Goal: Information Seeking & Learning: Learn about a topic

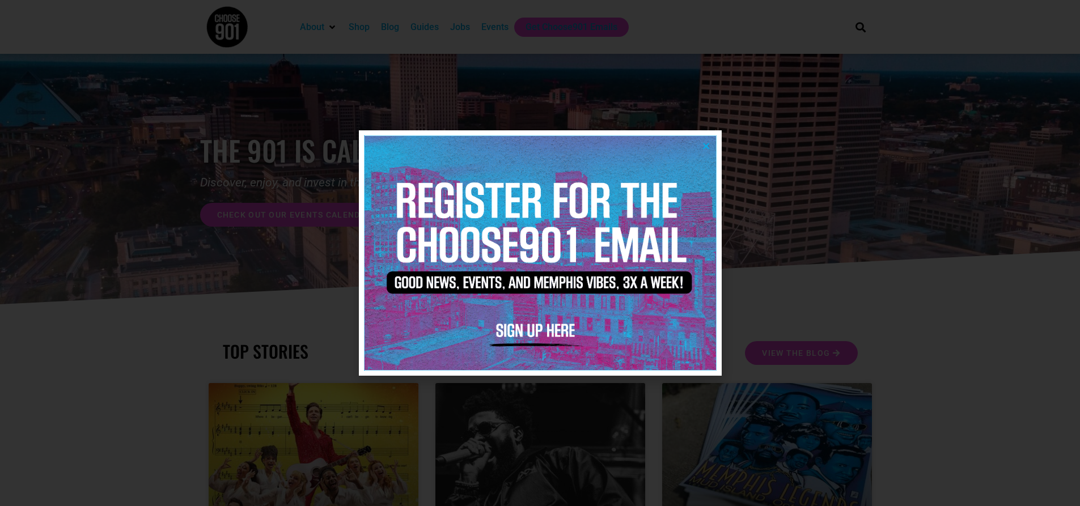
click at [522, 332] on img at bounding box center [541, 253] width 352 height 234
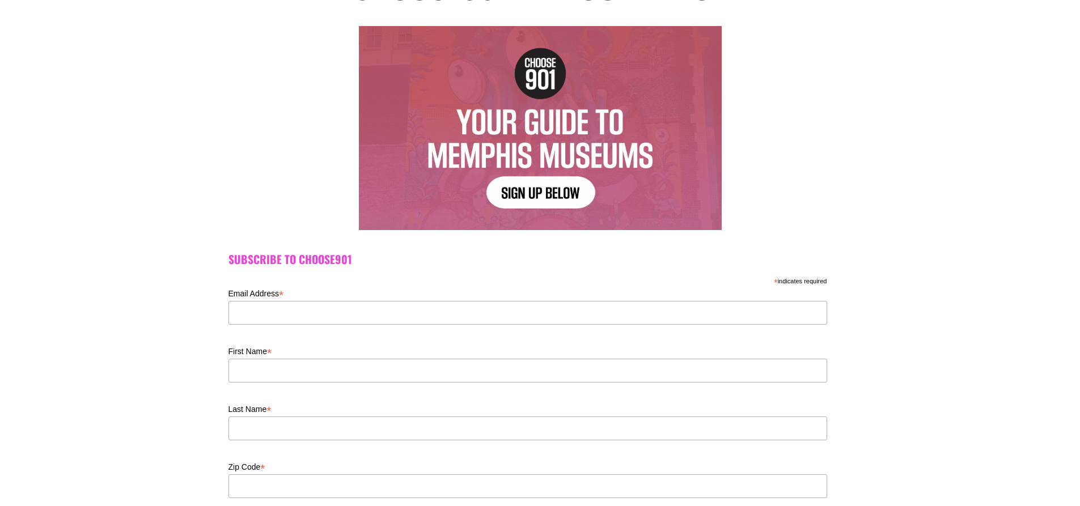
scroll to position [113, 0]
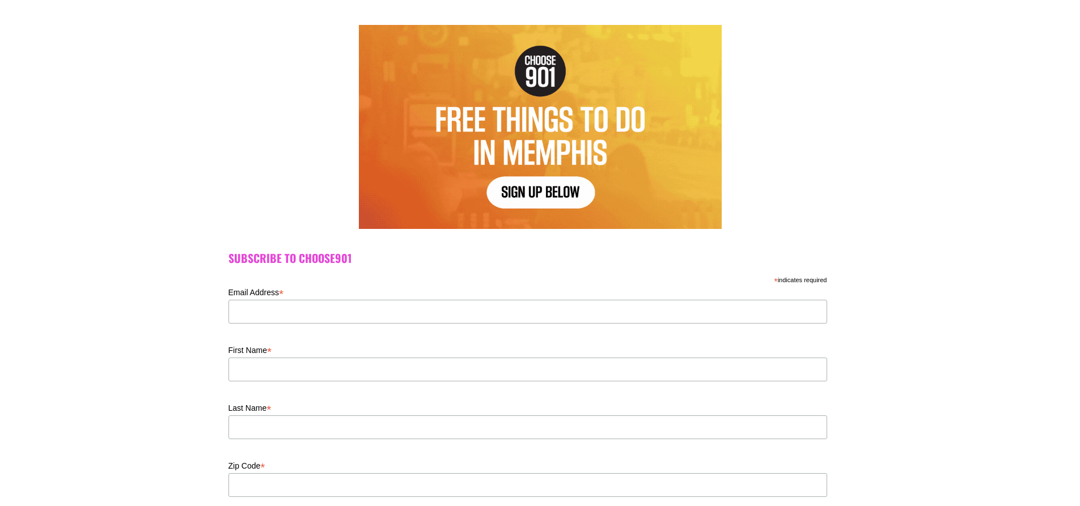
click at [630, 293] on label "Email Address *" at bounding box center [528, 292] width 599 height 14
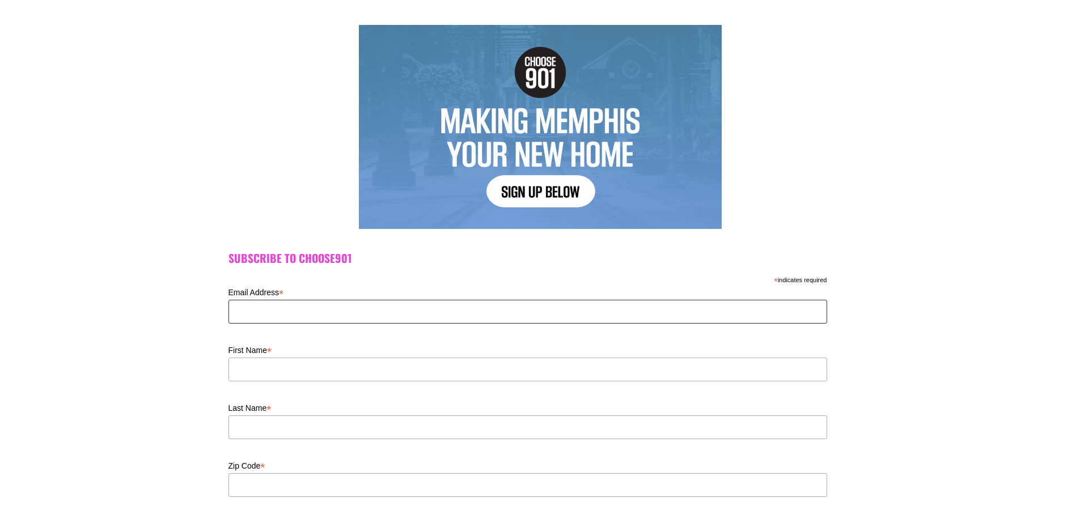
click at [630, 300] on input "Email Address *" at bounding box center [528, 312] width 599 height 24
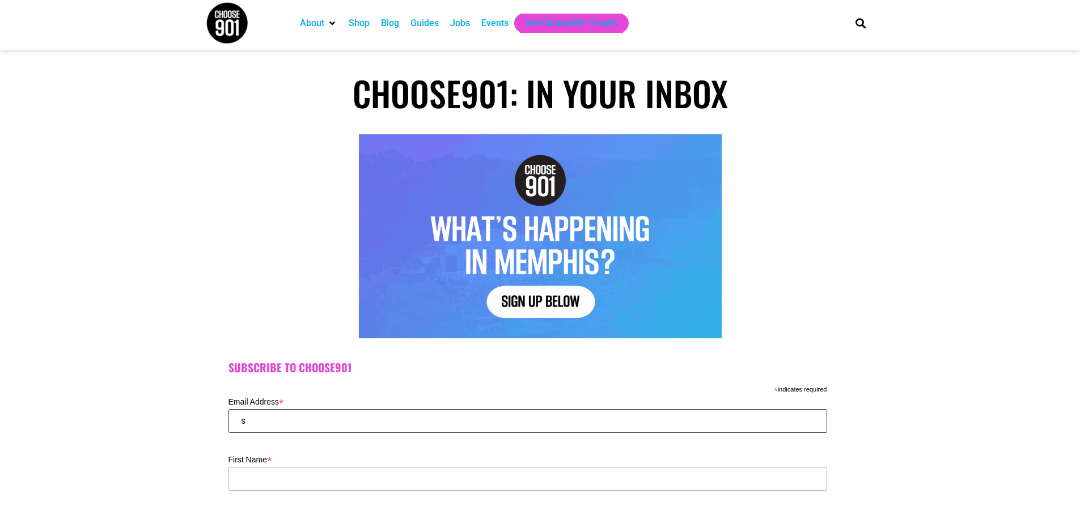
scroll to position [0, 0]
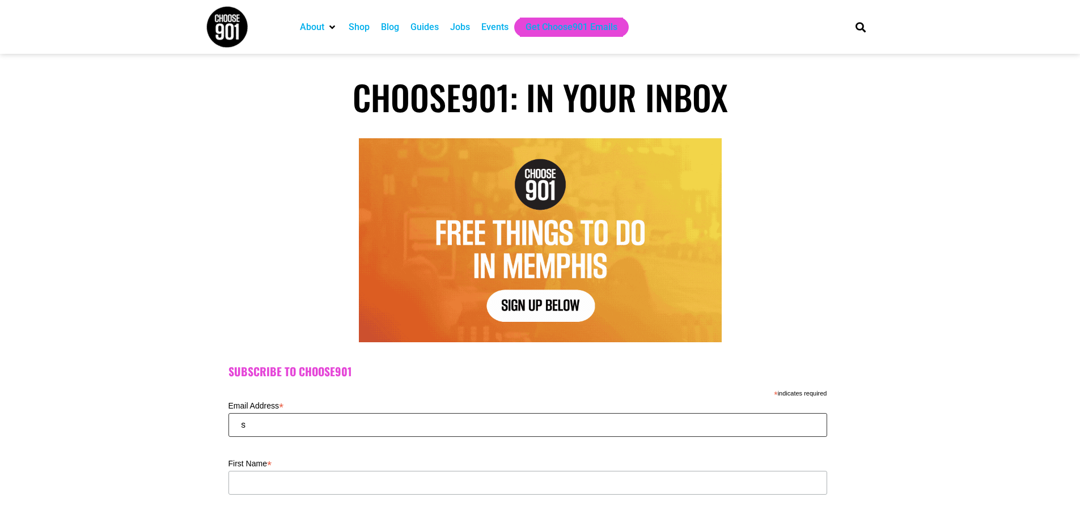
type input "s"
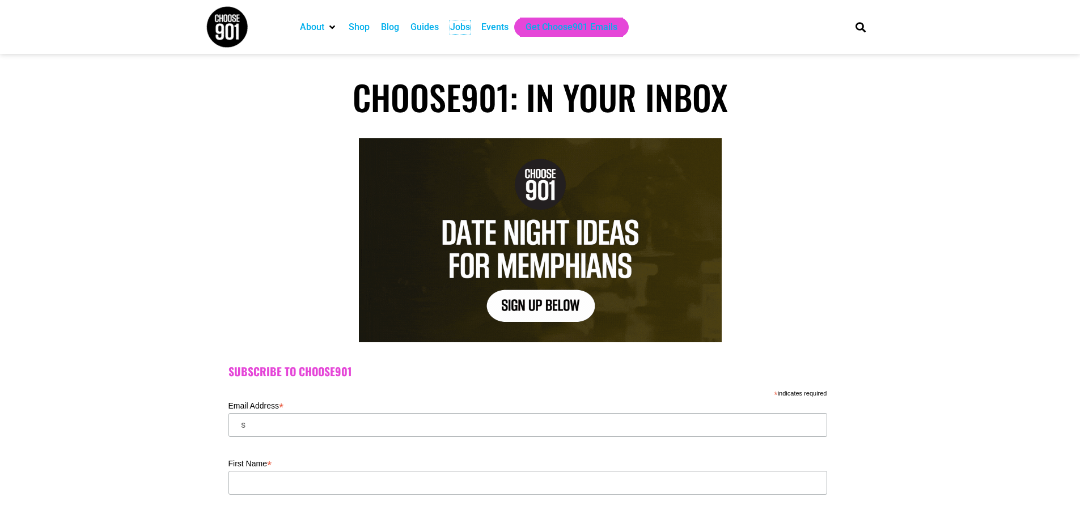
click at [457, 31] on div "Jobs" at bounding box center [460, 27] width 20 height 14
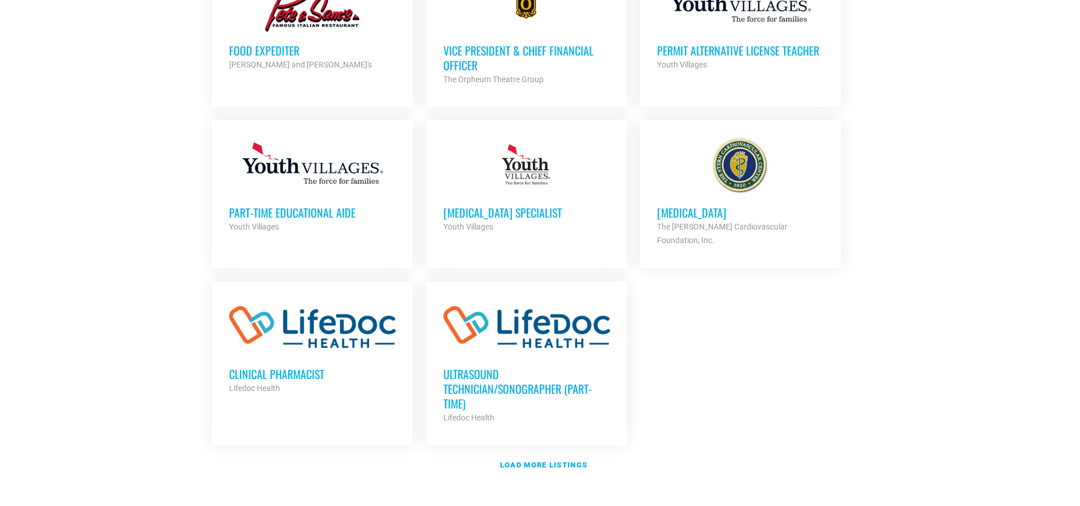
scroll to position [1248, 0]
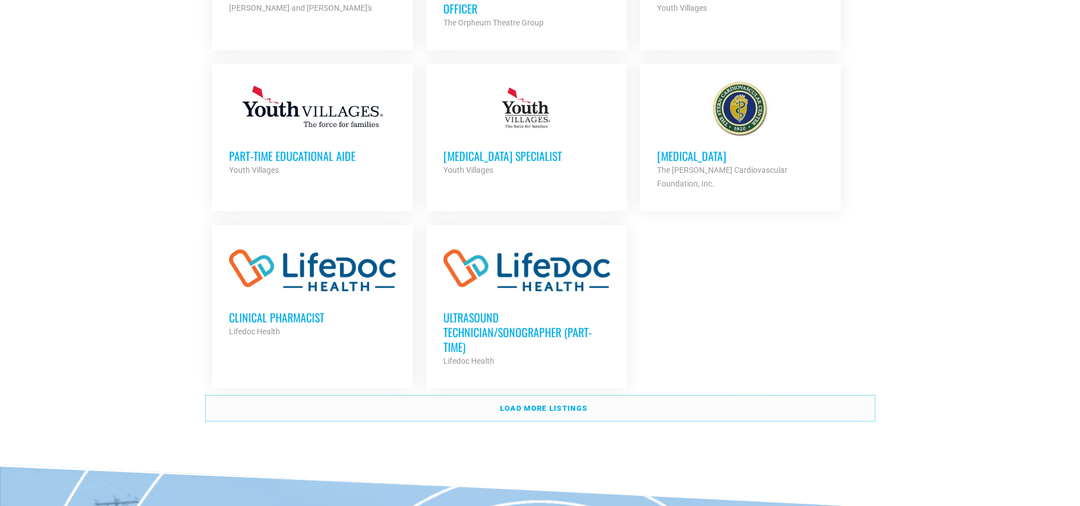
click at [549, 404] on strong "Load more listings" at bounding box center [543, 408] width 87 height 9
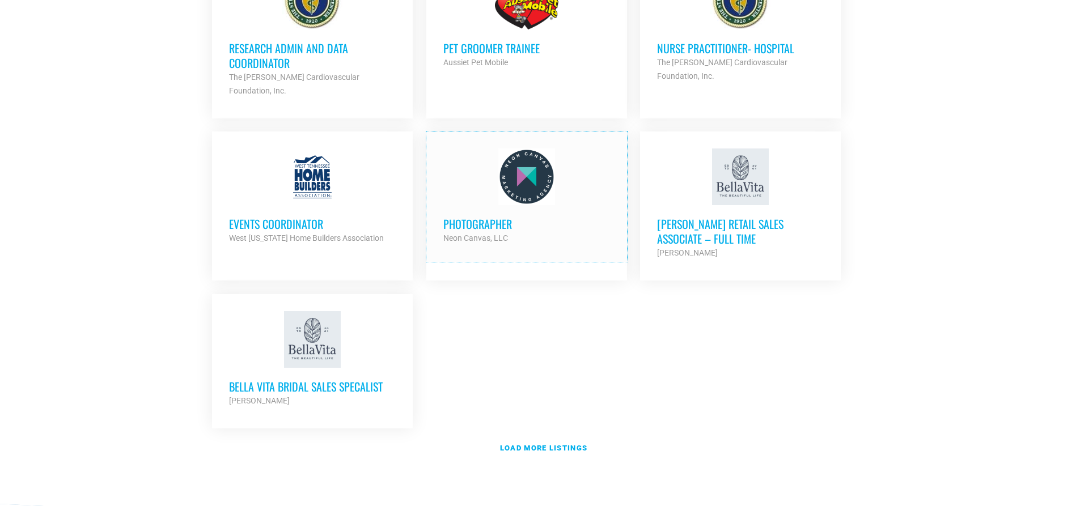
scroll to position [2439, 0]
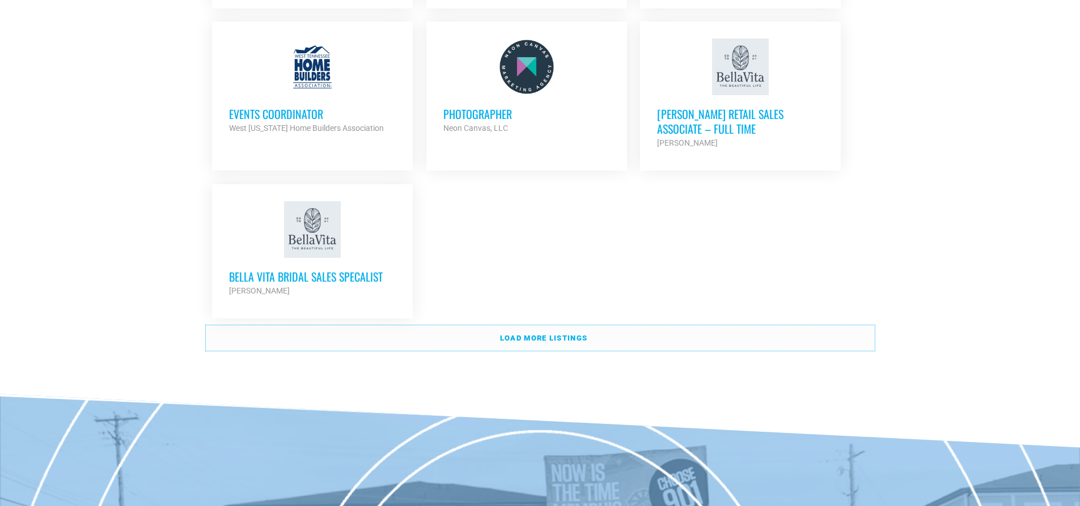
click at [567, 334] on strong "Load more listings" at bounding box center [543, 338] width 87 height 9
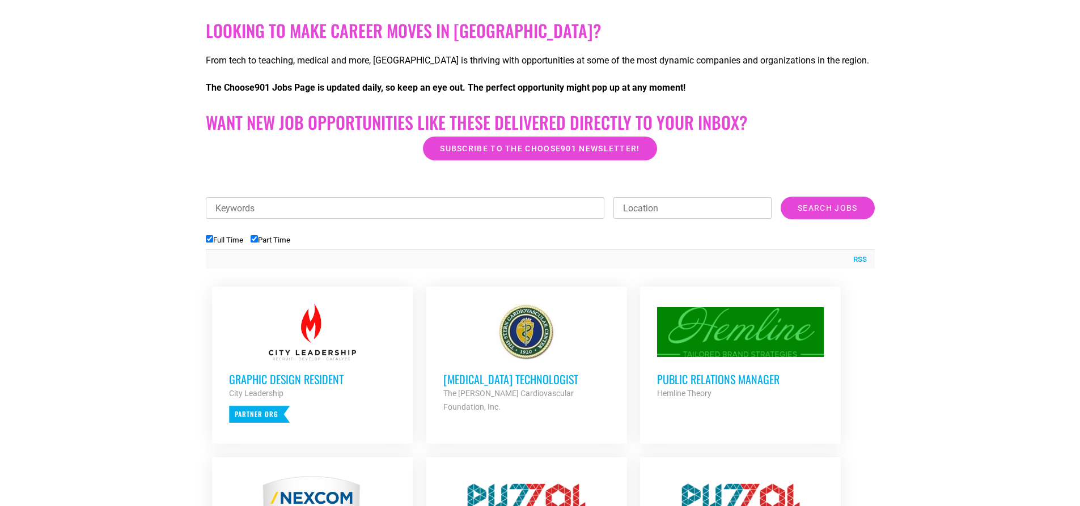
scroll to position [170, 0]
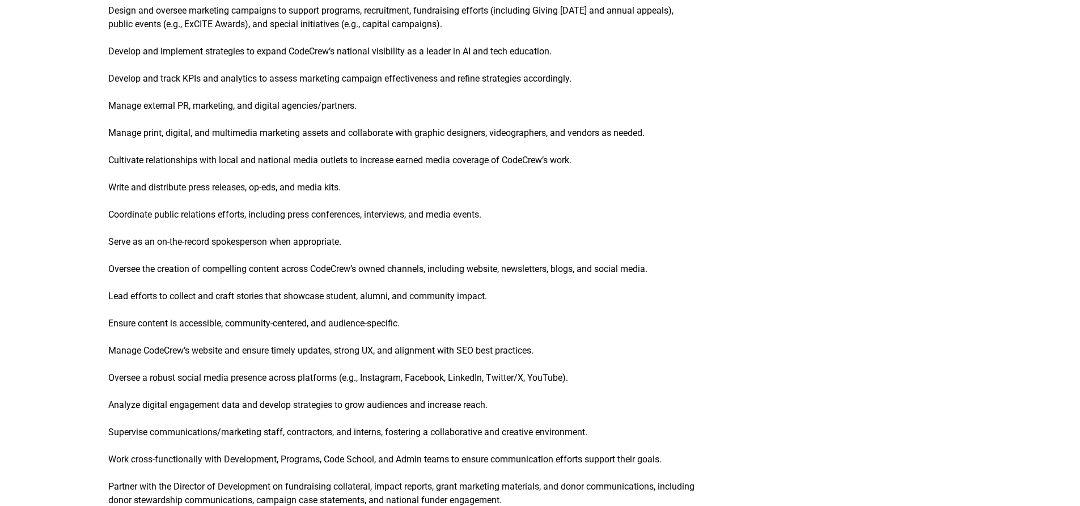
scroll to position [567, 0]
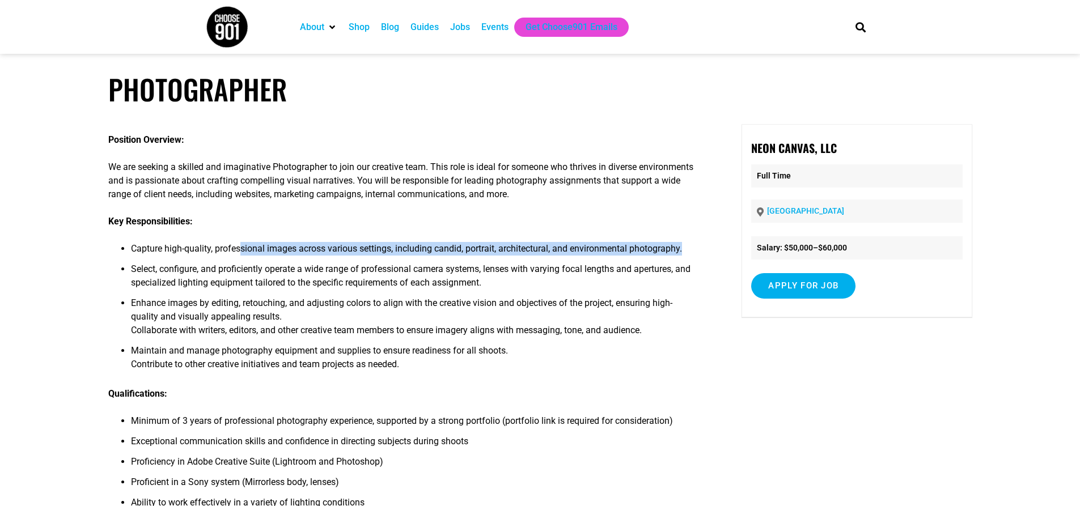
drag, startPoint x: 246, startPoint y: 247, endPoint x: 687, endPoint y: 256, distance: 441.3
click at [687, 256] on li "Capture high-quality, professional images across various settings, including ca…" at bounding box center [415, 252] width 568 height 20
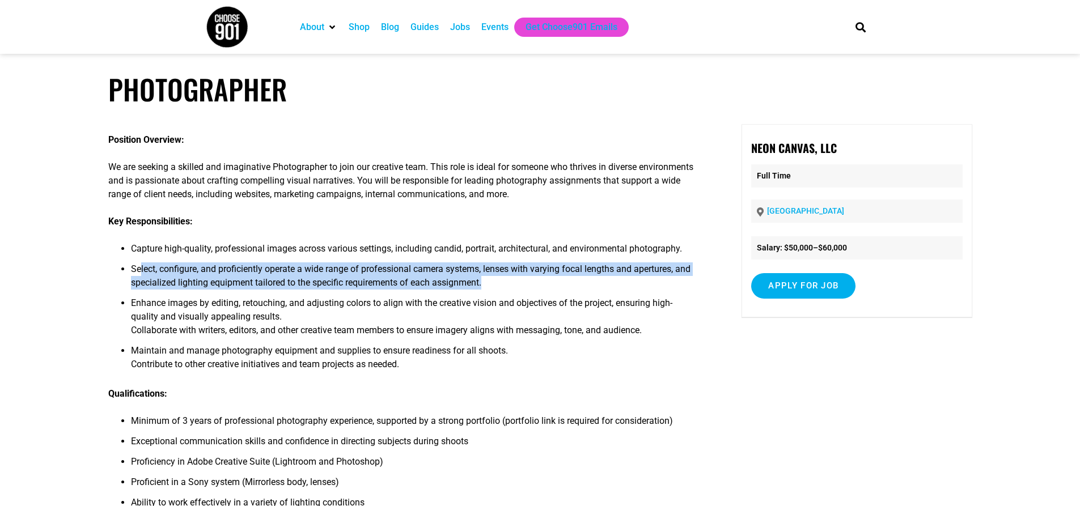
drag, startPoint x: 140, startPoint y: 272, endPoint x: 666, endPoint y: 280, distance: 526.9
click at [666, 280] on li "Select, configure, and proficiently operate a wide range of professional camera…" at bounding box center [415, 280] width 568 height 34
click at [163, 286] on li "Select, configure, and proficiently operate a wide range of professional camera…" at bounding box center [415, 280] width 568 height 34
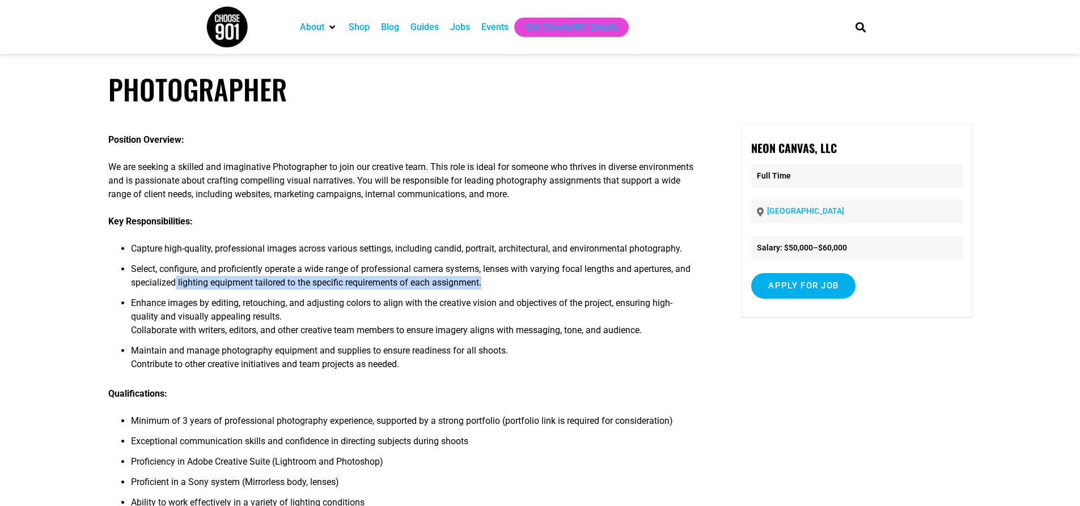
drag, startPoint x: 175, startPoint y: 286, endPoint x: 504, endPoint y: 284, distance: 329.5
click at [504, 284] on li "Select, configure, and proficiently operate a wide range of professional camera…" at bounding box center [415, 280] width 568 height 34
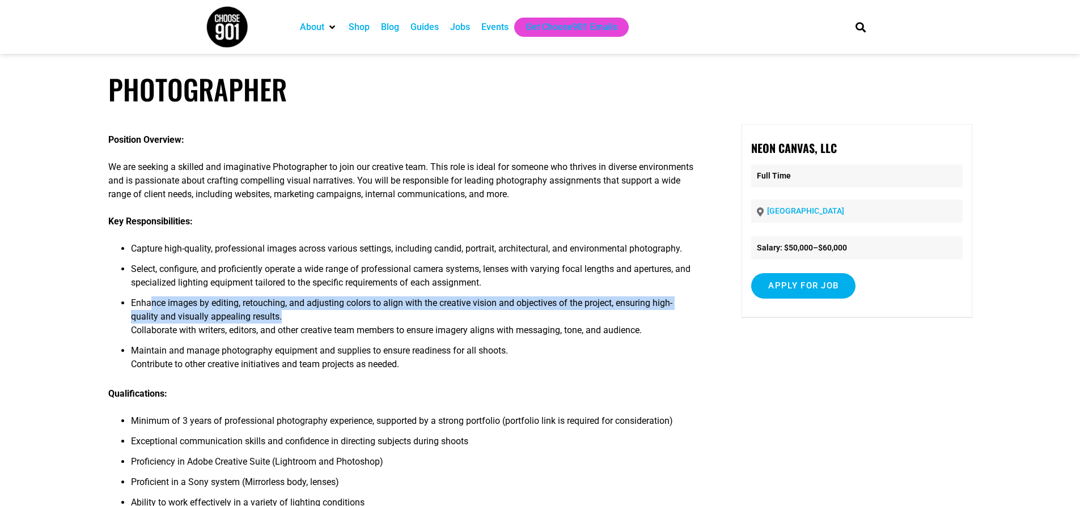
drag, startPoint x: 150, startPoint y: 306, endPoint x: 673, endPoint y: 316, distance: 523.0
click at [673, 316] on li "Enhance images by editing, retouching, and adjusting colors to align with the c…" at bounding box center [415, 321] width 568 height 48
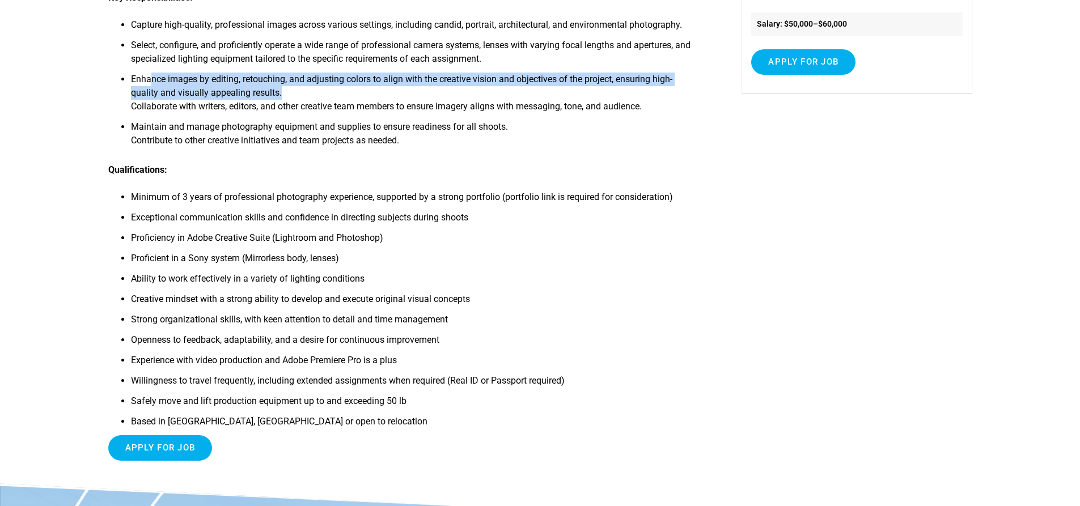
scroll to position [227, 0]
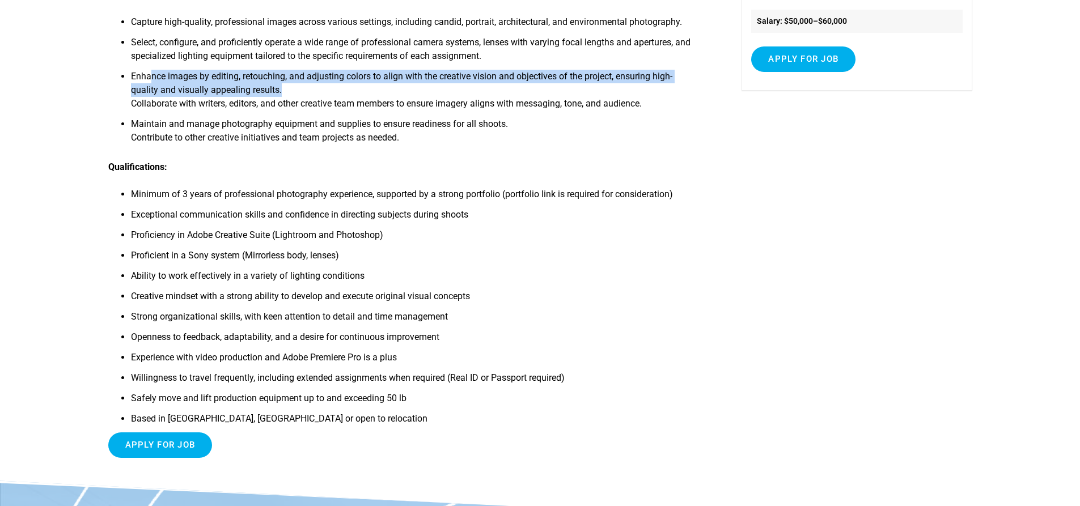
drag, startPoint x: 233, startPoint y: 99, endPoint x: 675, endPoint y: 141, distance: 444.3
click at [675, 141] on ul "Capture high-quality, professional images across various settings, including ca…" at bounding box center [403, 83] width 591 height 136
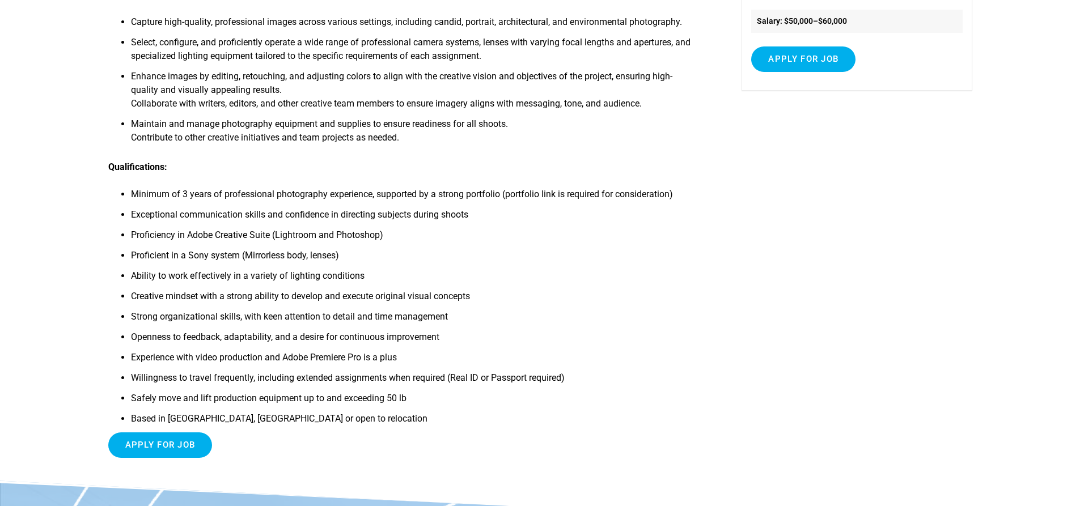
drag, startPoint x: 801, startPoint y: 202, endPoint x: 733, endPoint y: 205, distance: 68.1
click at [733, 205] on div "Position Overview: We are seeking a skilled and imaginative Photographer to joi…" at bounding box center [540, 189] width 864 height 584
drag, startPoint x: 725, startPoint y: 331, endPoint x: 716, endPoint y: 358, distance: 28.7
click at [716, 358] on div "Position Overview: We are seeking a skilled and imaginative Photographer to joi…" at bounding box center [540, 189] width 864 height 584
click at [703, 380] on div "Position Overview: We are seeking a skilled and imaginative Photographer to joi…" at bounding box center [540, 189] width 864 height 584
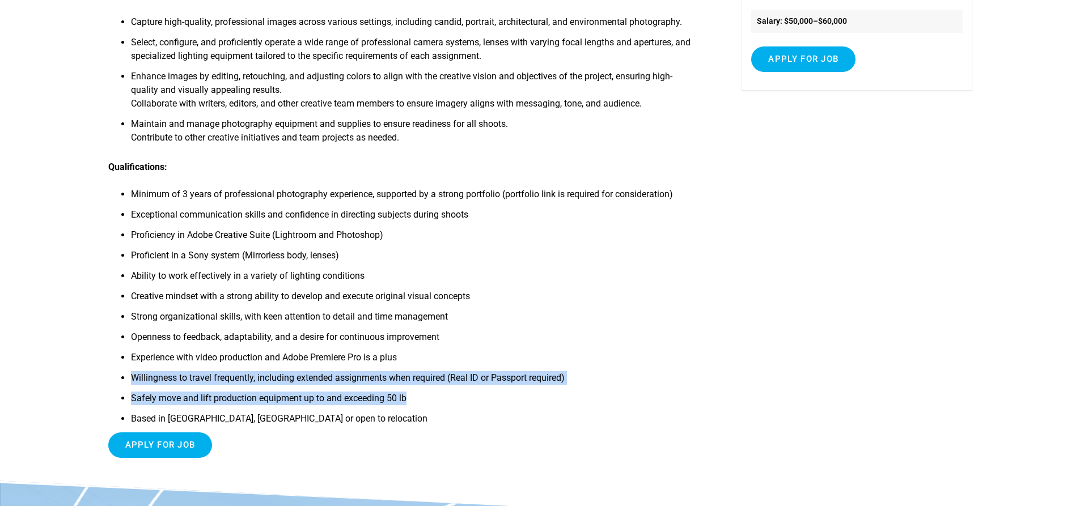
drag, startPoint x: 697, startPoint y: 354, endPoint x: 692, endPoint y: 407, distance: 52.9
click at [692, 407] on ul "Minimum of 3 years of professional photography experience, supported by a stron…" at bounding box center [403, 310] width 591 height 245
click at [688, 391] on ul "Minimum of 3 years of professional photography experience, supported by a stron…" at bounding box center [403, 310] width 591 height 245
click at [695, 367] on li "Experience with video production and Adobe Premiere Pro is a plus" at bounding box center [415, 361] width 568 height 20
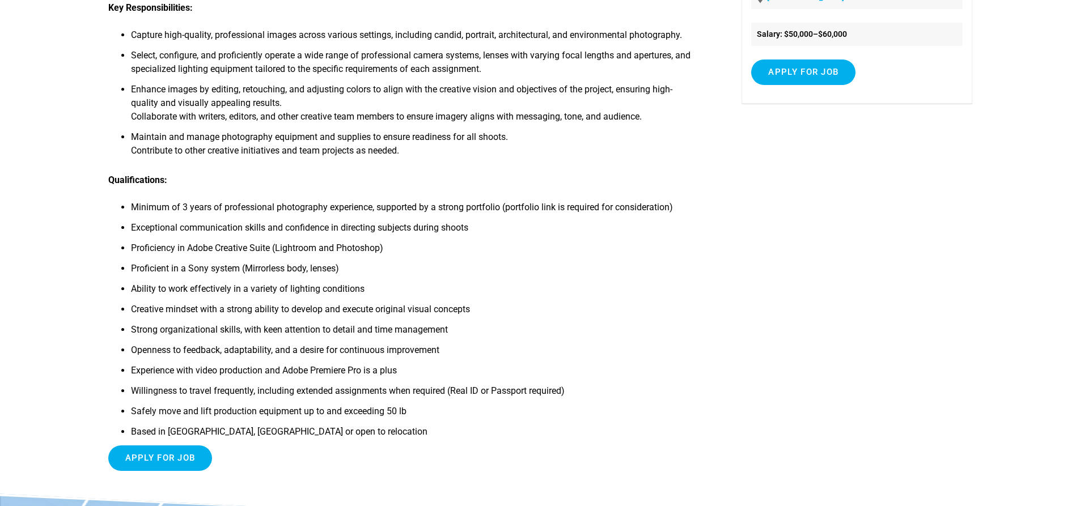
scroll to position [57, 0]
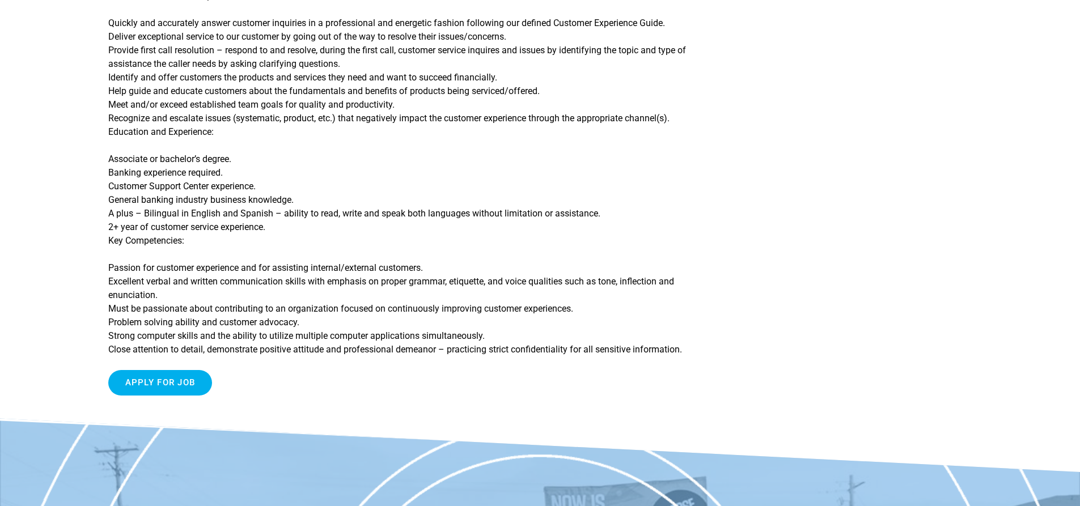
scroll to position [340, 0]
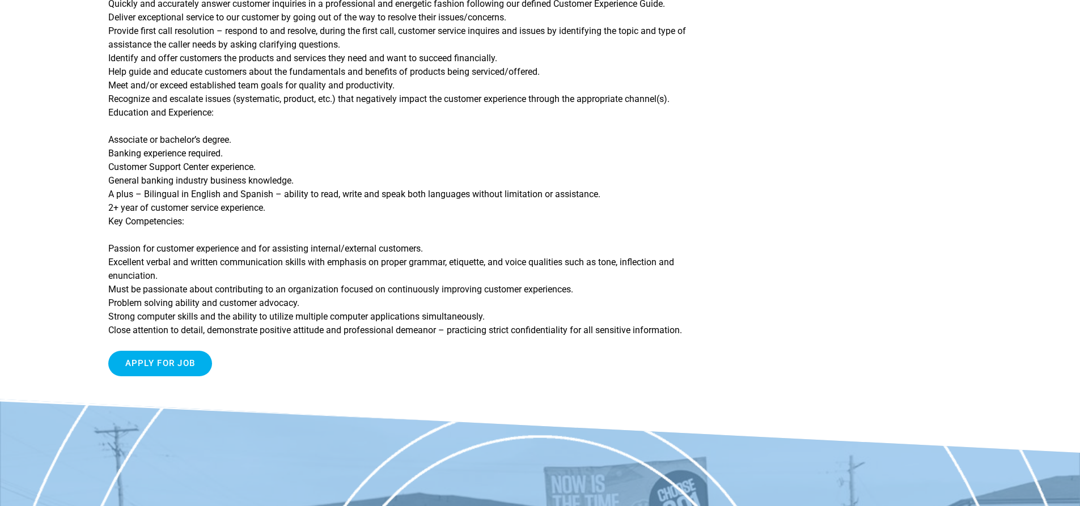
drag, startPoint x: 112, startPoint y: 162, endPoint x: 280, endPoint y: 213, distance: 175.6
click at [280, 213] on p "Associate or bachelor’s degree. Banking experience required. Customer Support C…" at bounding box center [403, 180] width 591 height 95
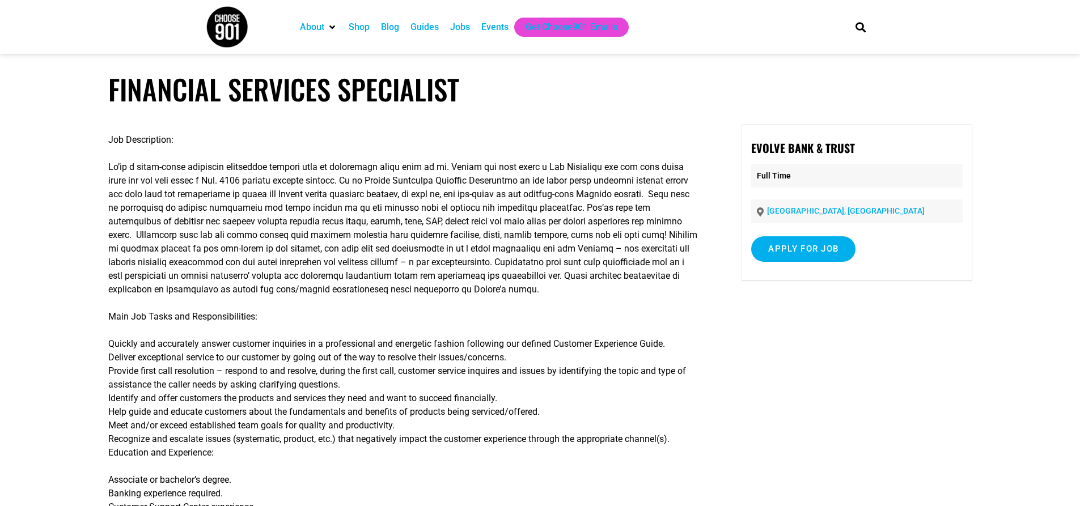
scroll to position [227, 0]
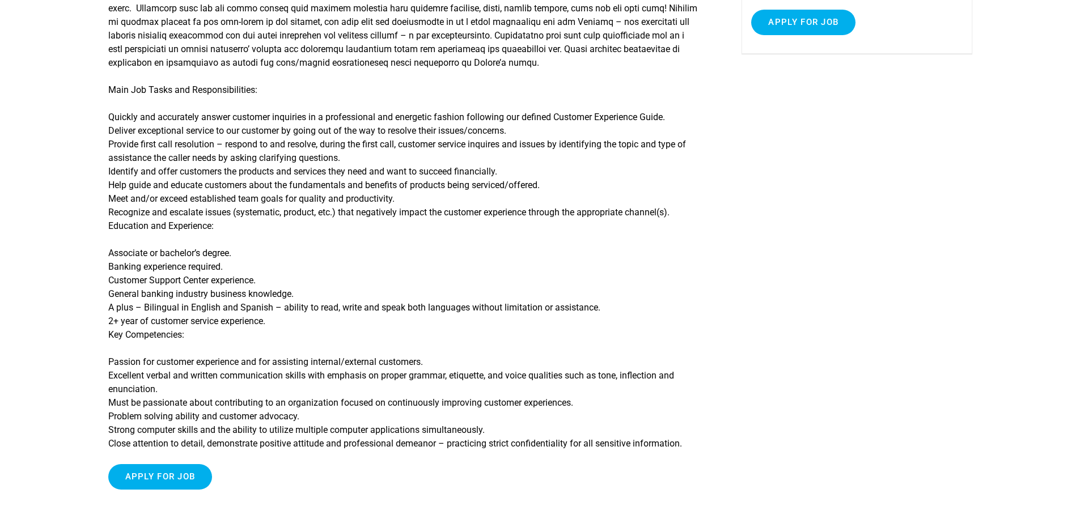
click at [705, 315] on div "Job Description: Main Job Tasks and Responsibilities: Quickly and accurately an…" at bounding box center [540, 204] width 864 height 615
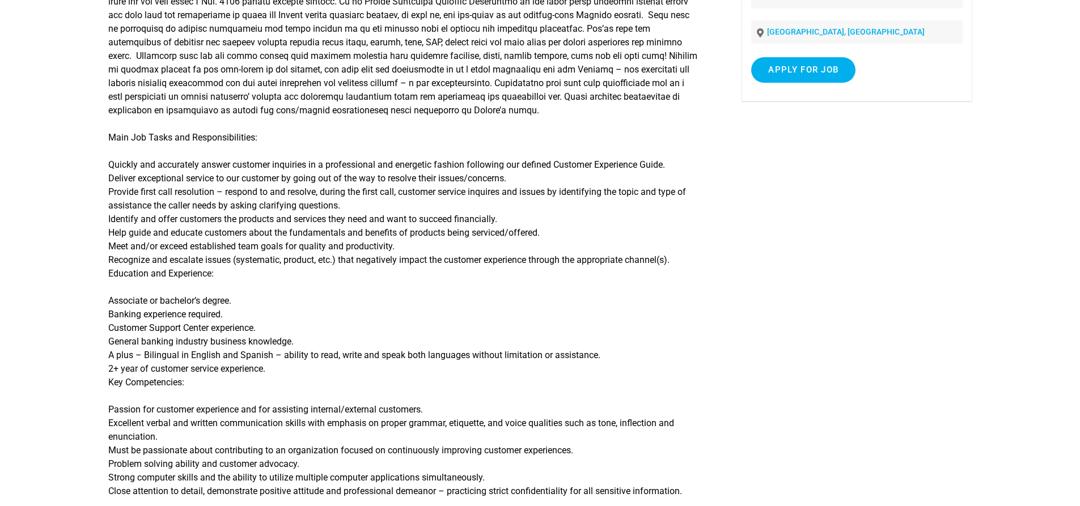
scroll to position [0, 0]
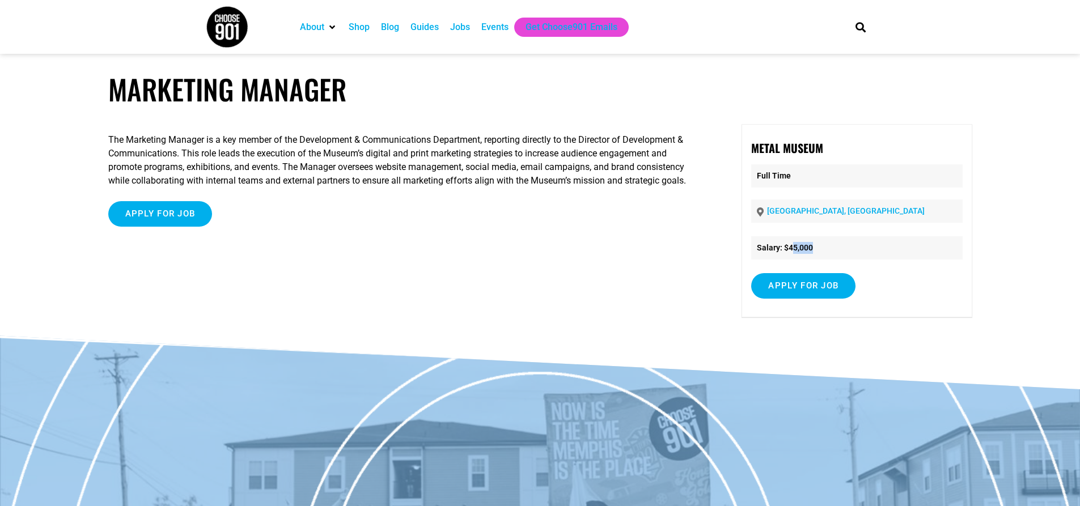
drag, startPoint x: 794, startPoint y: 251, endPoint x: 818, endPoint y: 253, distance: 24.4
click at [818, 253] on li "Salary: $45,000" at bounding box center [856, 247] width 211 height 23
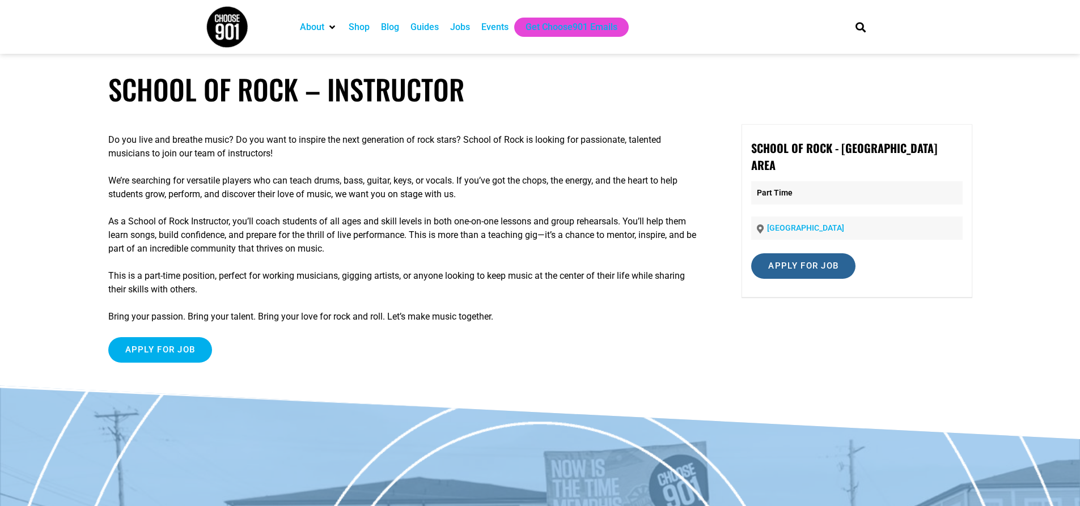
click at [854, 253] on input "Apply for job" at bounding box center [803, 266] width 104 height 26
click at [827, 310] on link "[DOMAIN_NAME]" at bounding box center [811, 315] width 69 height 11
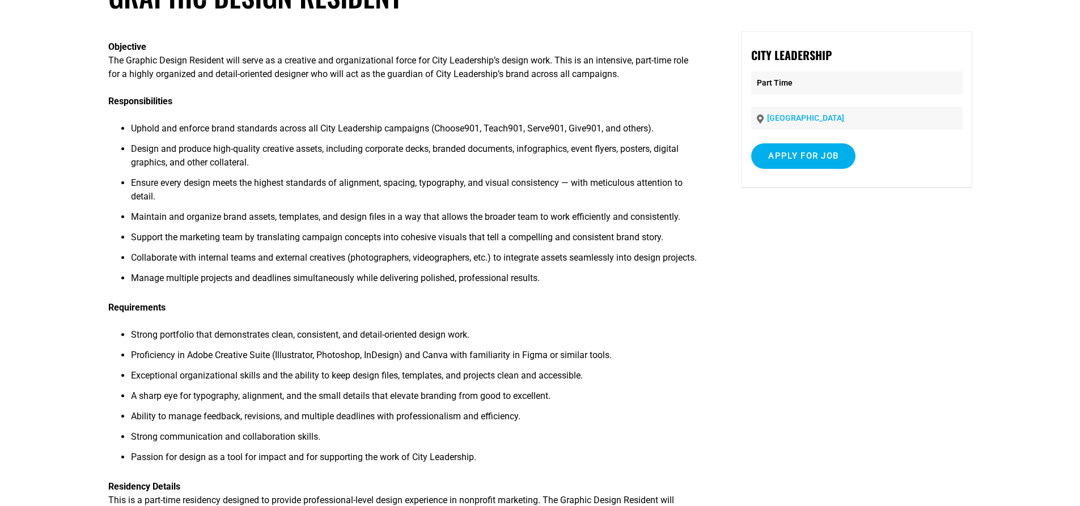
scroll to position [113, 0]
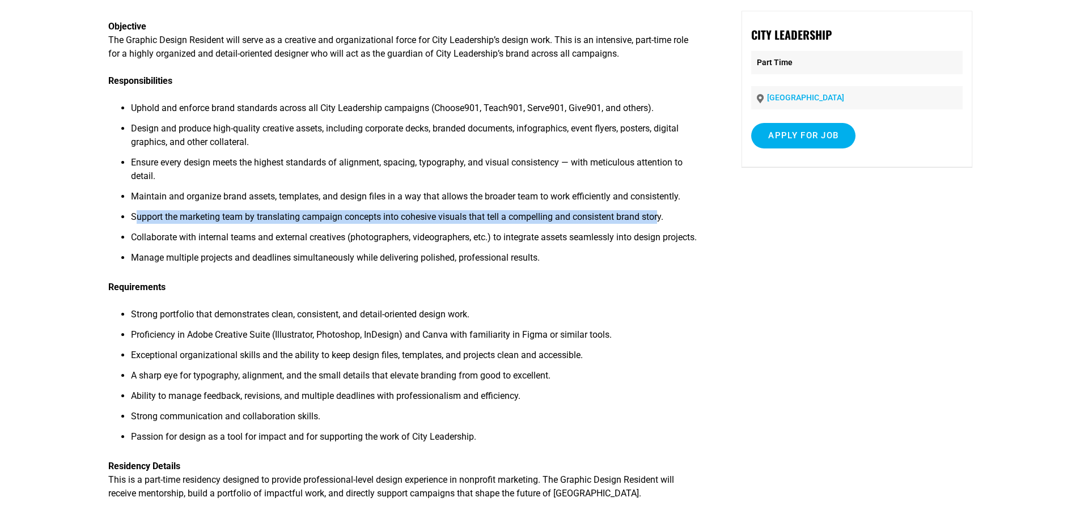
drag, startPoint x: 136, startPoint y: 218, endPoint x: 673, endPoint y: 222, distance: 537.1
click at [662, 222] on span "Support the marketing team by translating campaign concepts into cohesive visua…" at bounding box center [397, 217] width 533 height 11
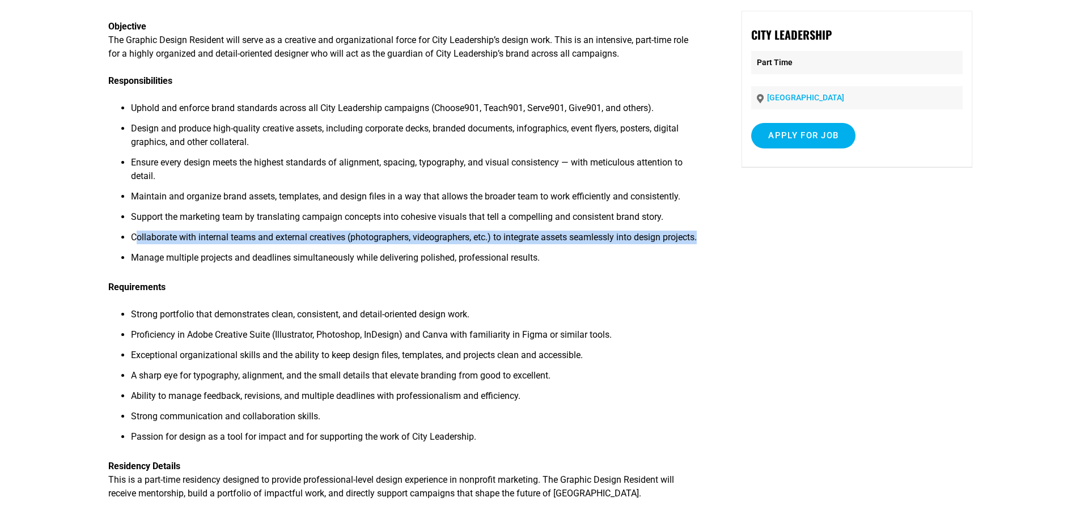
drag, startPoint x: 136, startPoint y: 235, endPoint x: 698, endPoint y: 243, distance: 562.6
click at [698, 243] on li "Collaborate with internal teams and external creatives (photographers, videogra…" at bounding box center [415, 241] width 568 height 20
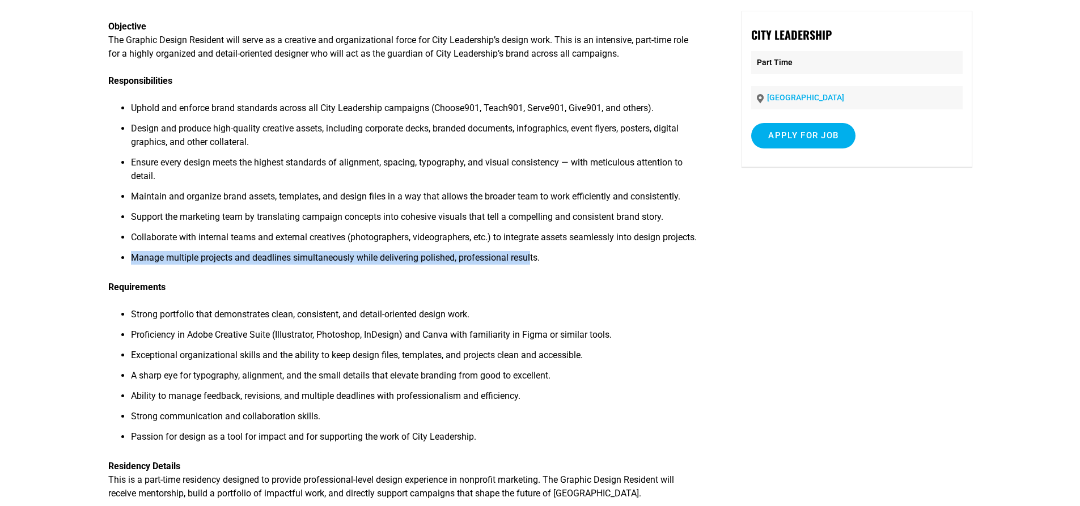
drag, startPoint x: 528, startPoint y: 255, endPoint x: 108, endPoint y: 269, distance: 419.9
click at [124, 265] on ul "Uphold and enforce brand standards across all City Leadership campaigns (Choose…" at bounding box center [403, 187] width 591 height 170
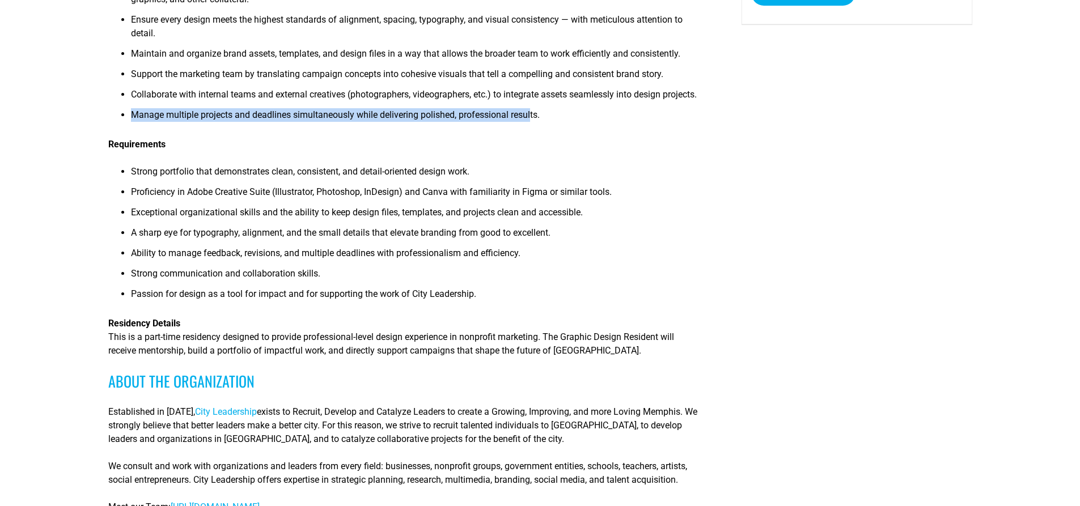
scroll to position [284, 0]
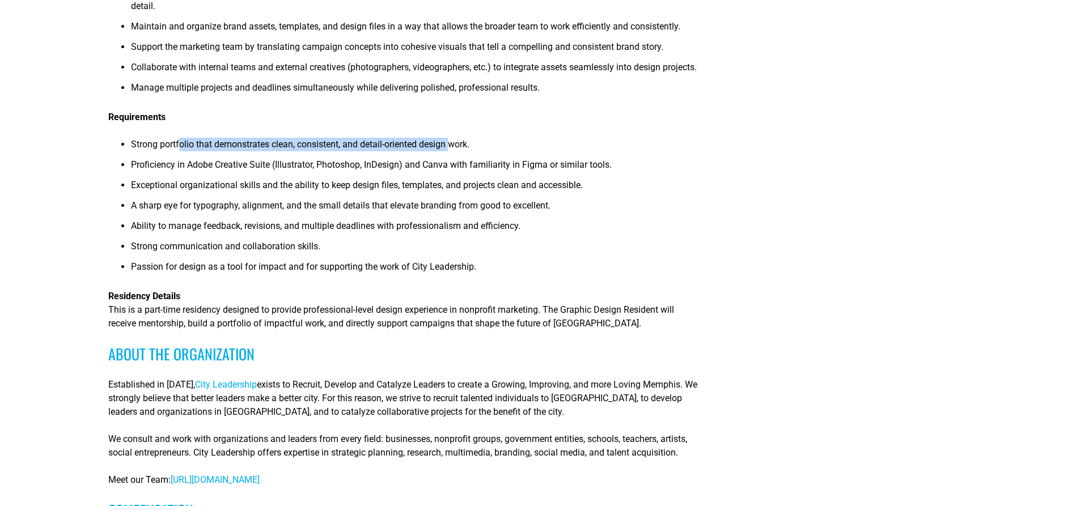
drag, startPoint x: 181, startPoint y: 150, endPoint x: 462, endPoint y: 151, distance: 280.7
click at [462, 151] on li "Strong portfolio that demonstrates clean, consistent, and detail-oriented desig…" at bounding box center [415, 148] width 568 height 20
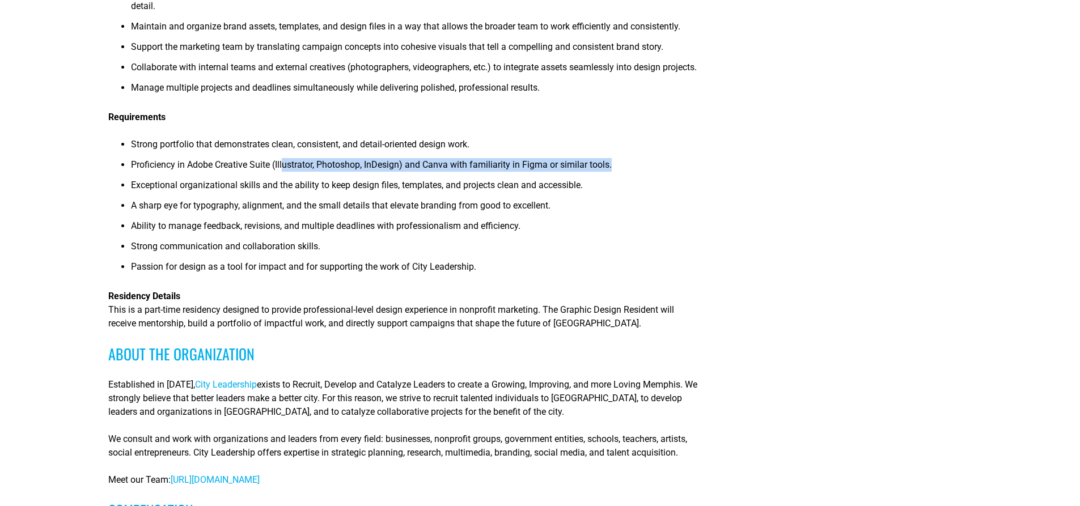
drag, startPoint x: 283, startPoint y: 161, endPoint x: 637, endPoint y: 164, distance: 353.9
click at [623, 168] on li "Proficiency in Adobe Creative Suite (Illustrator, Photoshop, InDesign) and Canv…" at bounding box center [415, 168] width 568 height 20
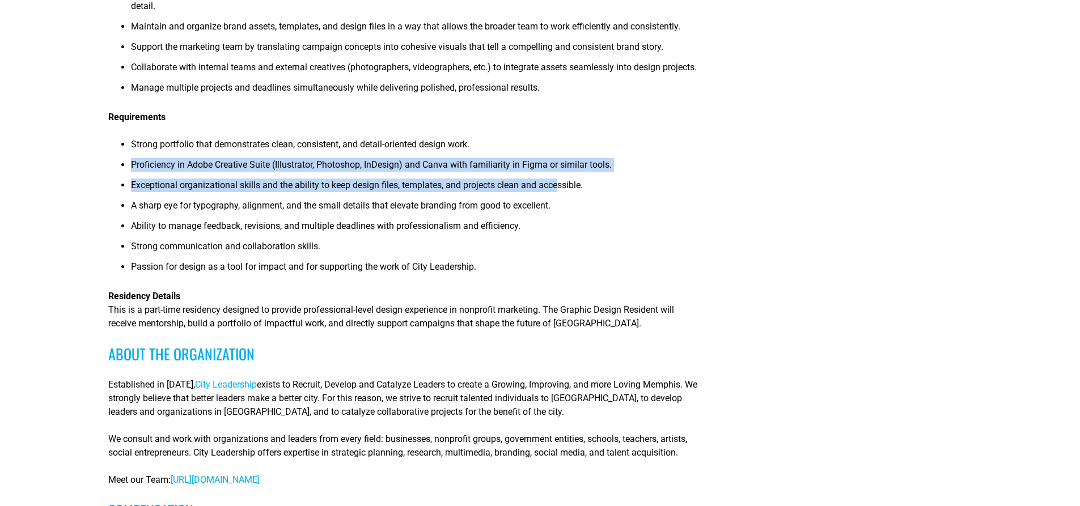
drag, startPoint x: 554, startPoint y: 189, endPoint x: 128, endPoint y: 179, distance: 426.0
click at [128, 179] on ul "Strong portfolio that demonstrates clean, consistent, and detail-oriented desig…" at bounding box center [403, 209] width 591 height 143
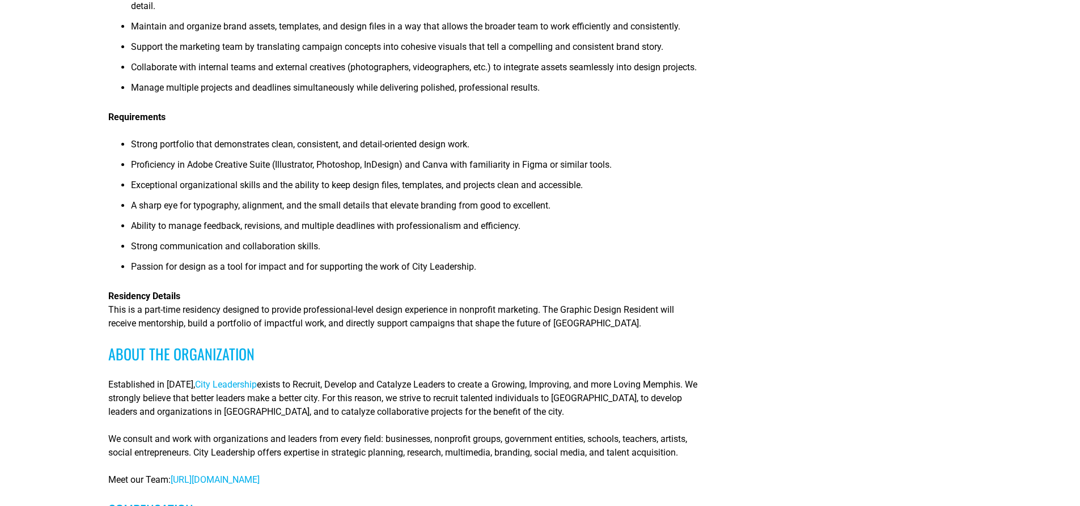
click at [200, 204] on span "A sharp eye for typography, alignment, and the small details that elevate brand…" at bounding box center [341, 205] width 420 height 11
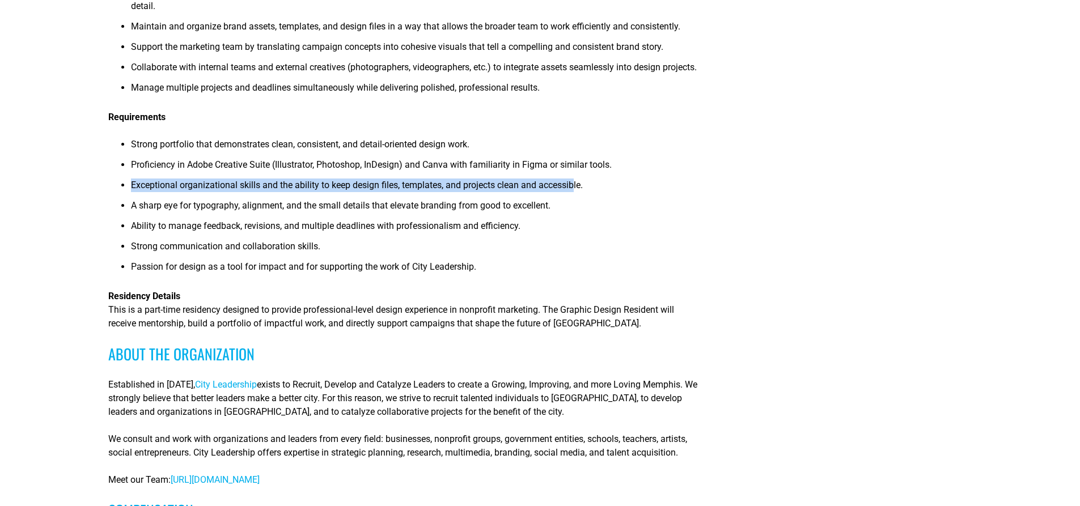
drag, startPoint x: 132, startPoint y: 187, endPoint x: 571, endPoint y: 189, distance: 438.4
click at [571, 189] on span "Exceptional organizational skills and the ability to keep design files, templat…" at bounding box center [357, 185] width 452 height 11
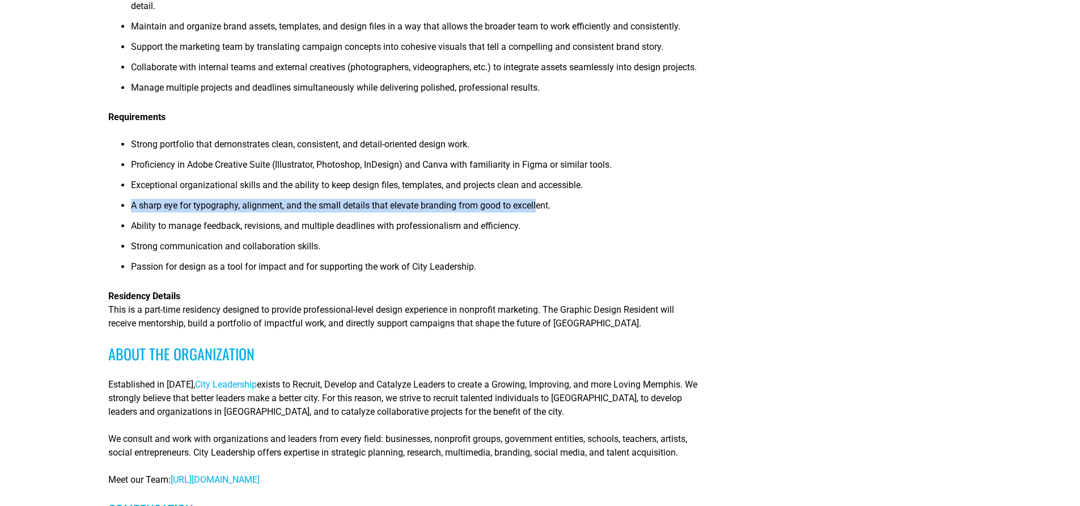
drag, startPoint x: 540, startPoint y: 207, endPoint x: 130, endPoint y: 211, distance: 410.6
click at [130, 211] on ul "Strong portfolio that demonstrates clean, consistent, and detail-oriented desig…" at bounding box center [403, 209] width 591 height 143
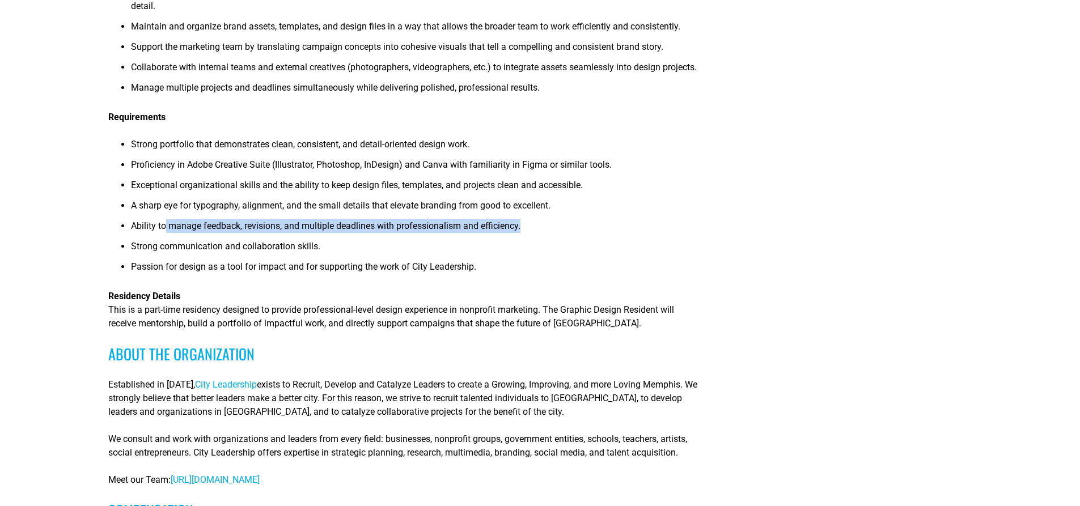
drag, startPoint x: 166, startPoint y: 224, endPoint x: 561, endPoint y: 233, distance: 395.4
click at [561, 233] on li "Ability to manage feedback, revisions, and multiple deadlines with professional…" at bounding box center [415, 229] width 568 height 20
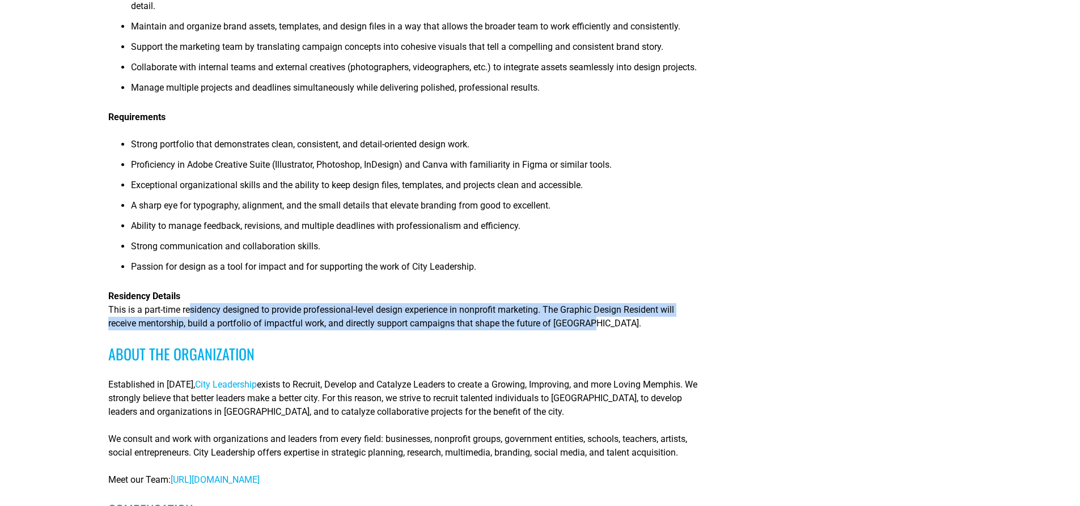
drag, startPoint x: 191, startPoint y: 315, endPoint x: 604, endPoint y: 323, distance: 412.9
click at [604, 323] on p "Residency Details This is a part-time residency designed to provide professiona…" at bounding box center [403, 310] width 591 height 41
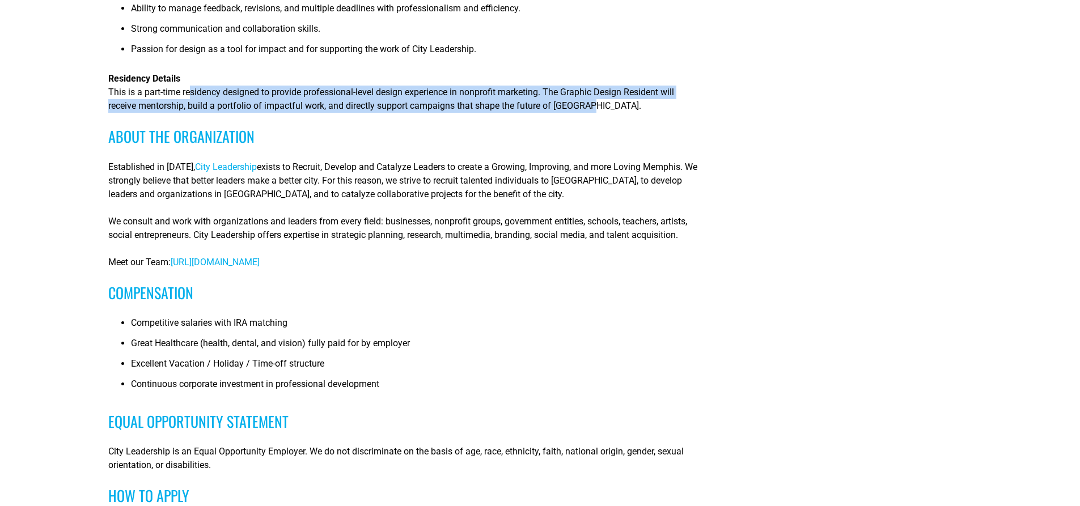
scroll to position [510, 0]
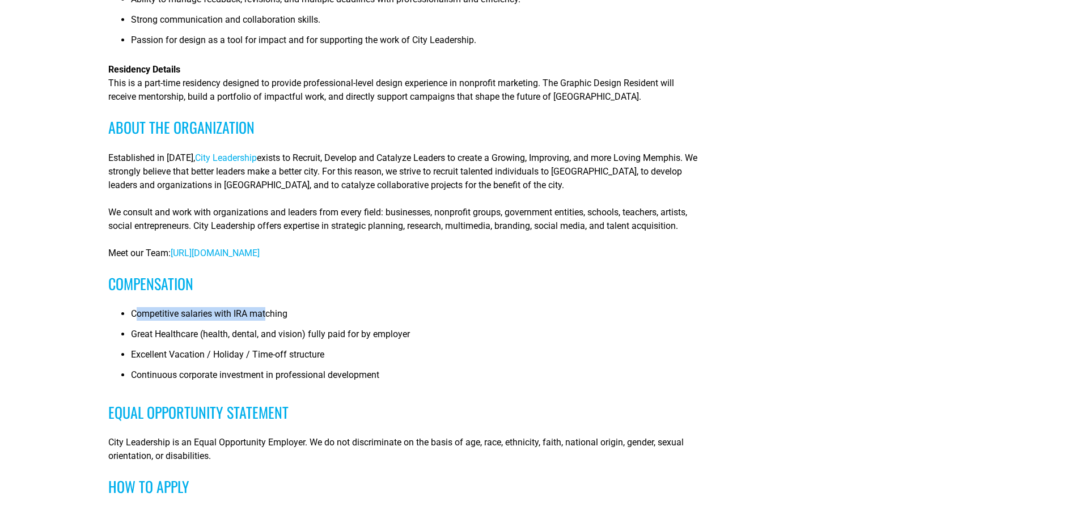
drag, startPoint x: 139, startPoint y: 315, endPoint x: 264, endPoint y: 317, distance: 125.4
click at [264, 317] on span "Competitive salaries with IRA matching" at bounding box center [209, 314] width 157 height 11
drag, startPoint x: 170, startPoint y: 342, endPoint x: 418, endPoint y: 327, distance: 248.9
click at [422, 327] on ul "Competitive salaries with IRA matching Great Healthcare (health, dental, and vi…" at bounding box center [403, 348] width 591 height 82
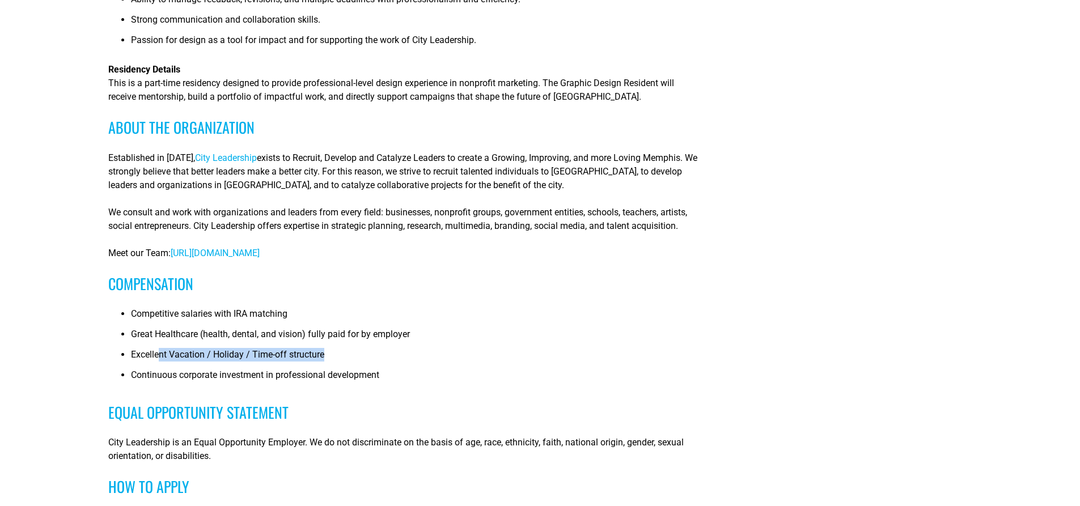
drag, startPoint x: 158, startPoint y: 358, endPoint x: 364, endPoint y: 349, distance: 206.0
click at [364, 349] on li "Excellent Vacation / Holiday / Time-off structure" at bounding box center [415, 358] width 568 height 20
drag, startPoint x: 162, startPoint y: 375, endPoint x: 412, endPoint y: 374, distance: 250.1
click at [412, 374] on li "Continuous corporate investment in professional development" at bounding box center [415, 379] width 568 height 20
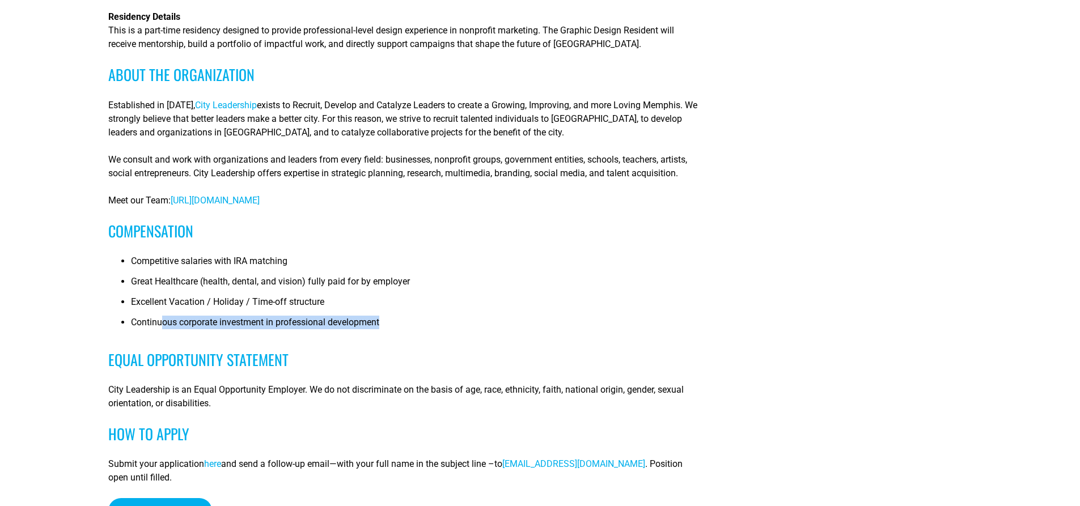
scroll to position [681, 0]
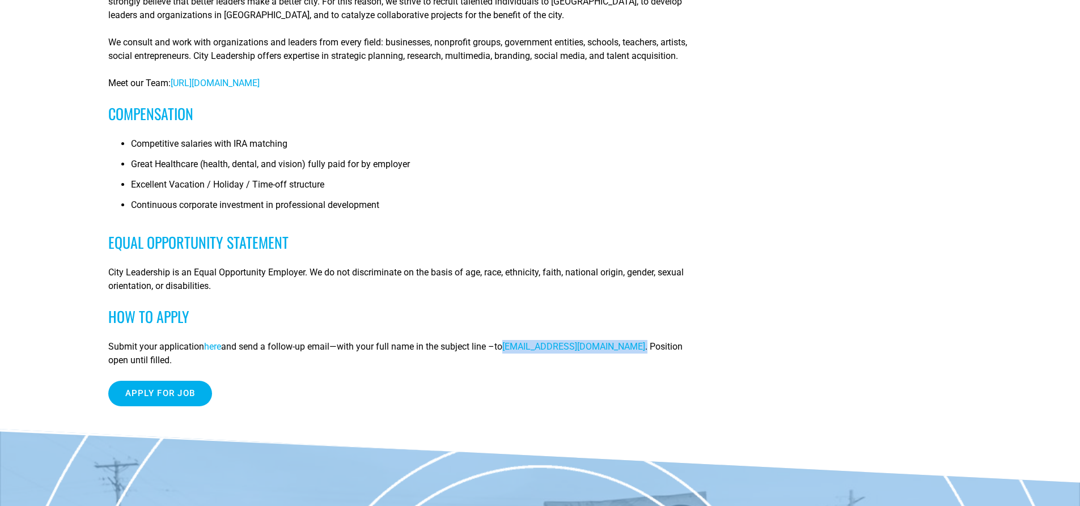
drag, startPoint x: 636, startPoint y: 347, endPoint x: 515, endPoint y: 343, distance: 120.9
click at [515, 343] on p "Submit your application here and send a follow-up email—with your full name in …" at bounding box center [403, 353] width 591 height 27
copy p "operations@cityleadership.org ."
click at [221, 348] on span "here" at bounding box center [212, 346] width 17 height 11
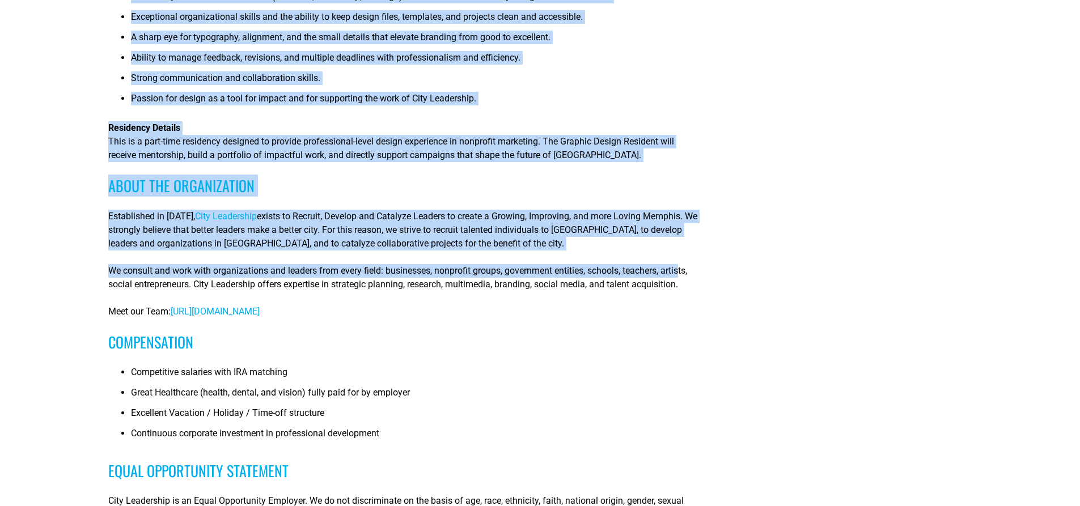
scroll to position [454, 0]
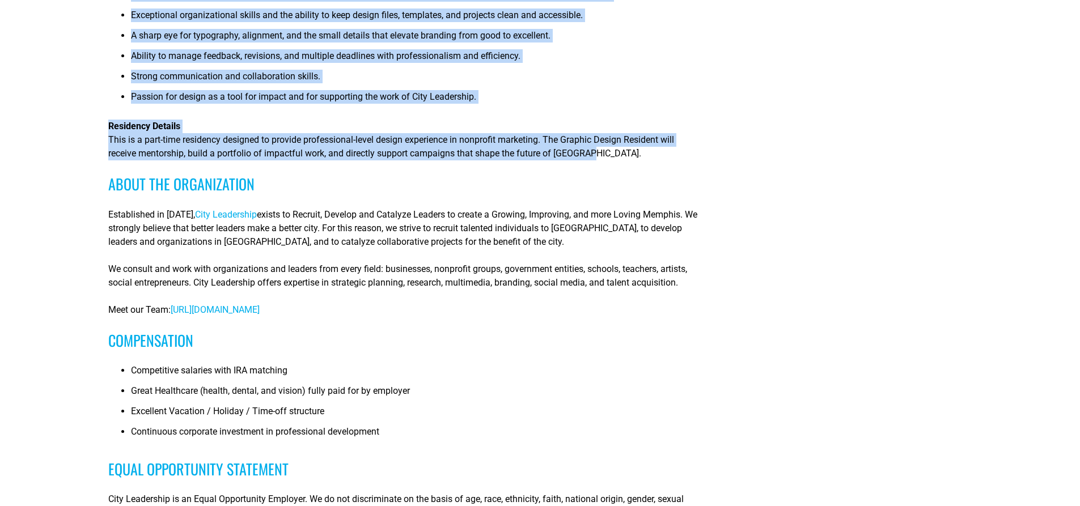
drag, startPoint x: 108, startPoint y: 35, endPoint x: 708, endPoint y: 155, distance: 611.4
click at [708, 155] on article "Graphic Design Resident Objective The Graphic Design Resident will serve as a c…" at bounding box center [540, 137] width 1080 height 1037
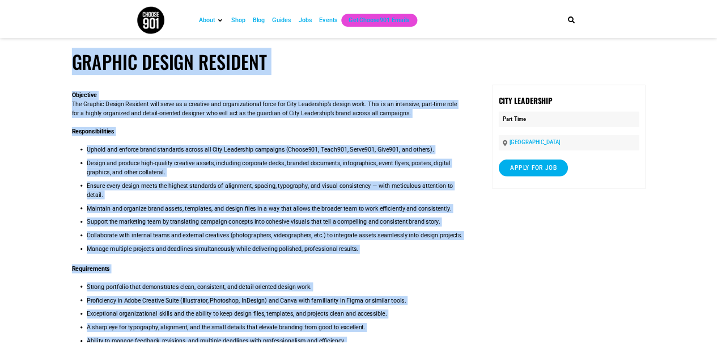
scroll to position [0, 0]
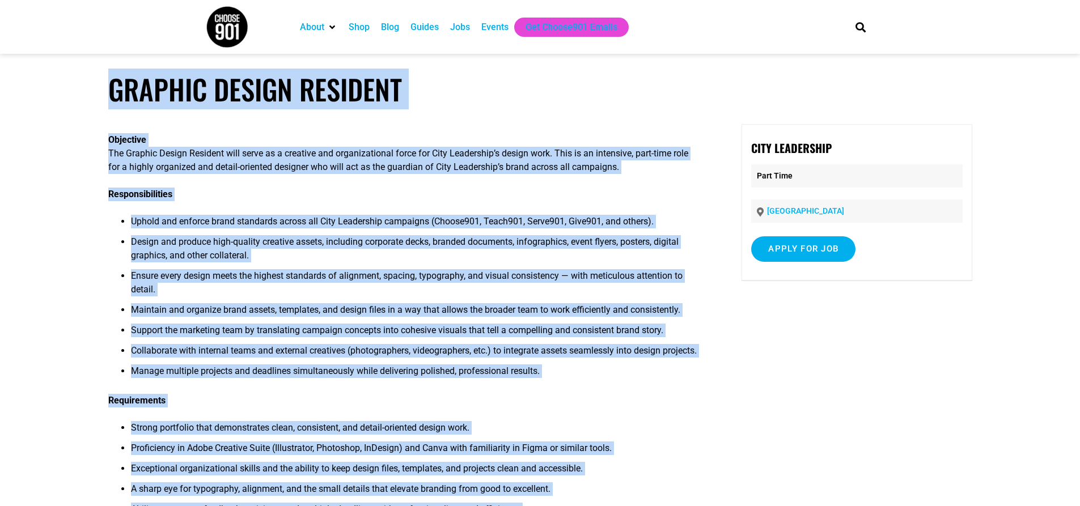
copy article "Graphic Design Resident Objective The Graphic Design Resident will serve as a c…"
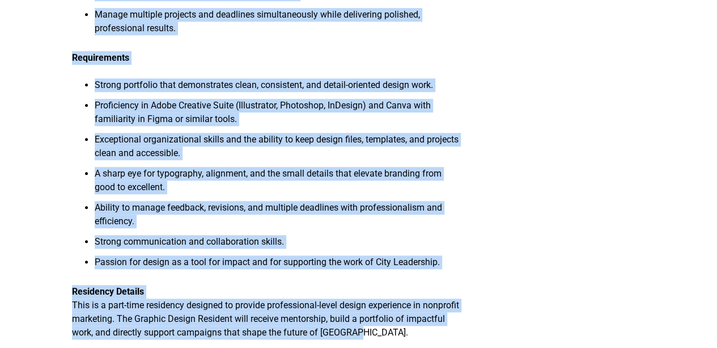
scroll to position [454, 0]
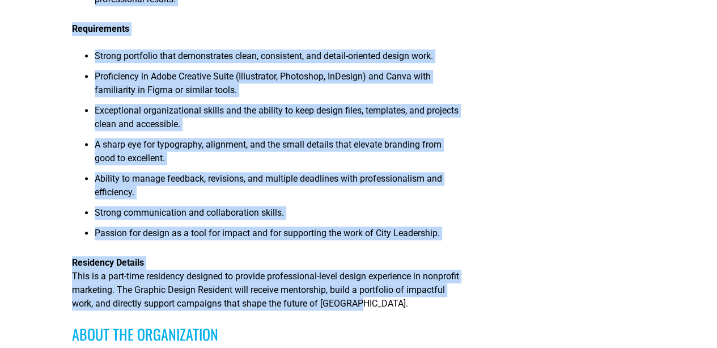
click at [468, 145] on div "Objective The Graphic Design Resident will serve as a creative and organization…" at bounding box center [359, 266] width 574 height 1190
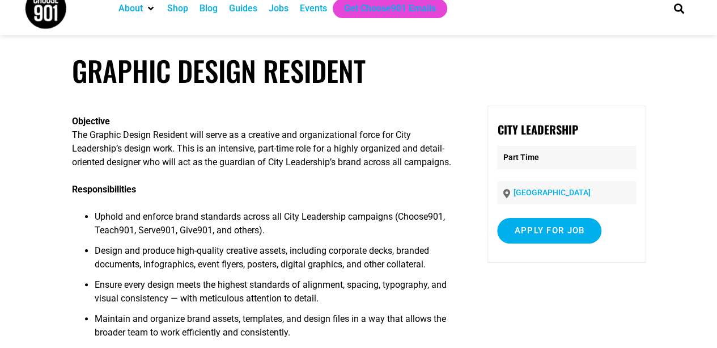
scroll to position [0, 0]
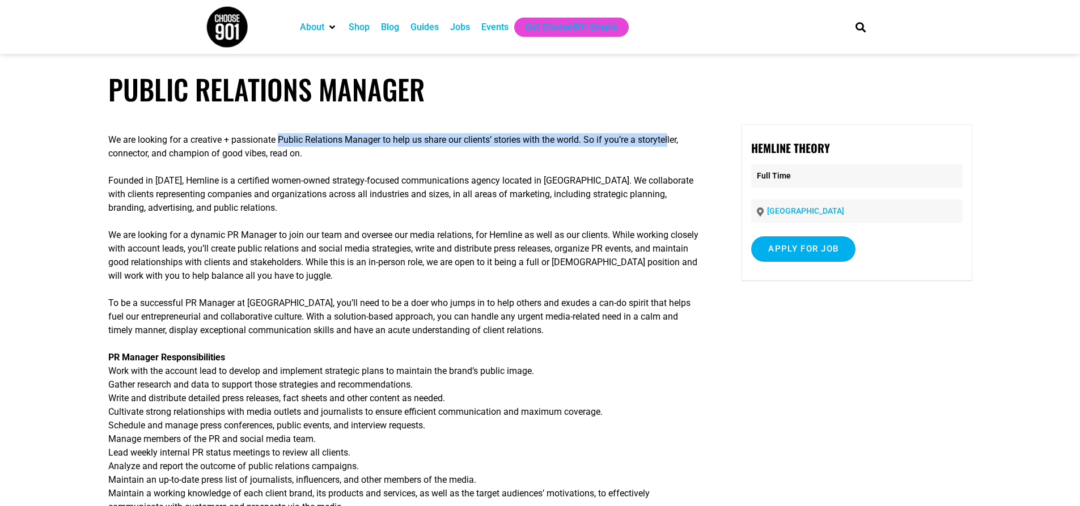
drag, startPoint x: 278, startPoint y: 140, endPoint x: 670, endPoint y: 130, distance: 392.0
click at [670, 130] on div "We are looking for a creative + passionate Public Relations Manager to help us …" at bounding box center [403, 479] width 591 height 711
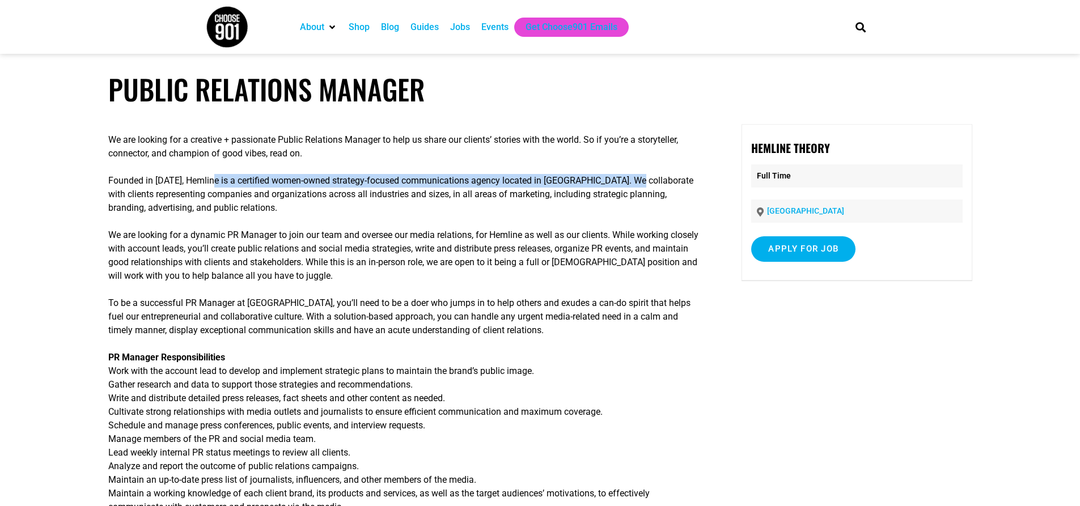
drag, startPoint x: 217, startPoint y: 180, endPoint x: 654, endPoint y: 171, distance: 437.3
click at [654, 171] on div "We are looking for a creative + passionate Public Relations Manager to help us …" at bounding box center [403, 479] width 591 height 711
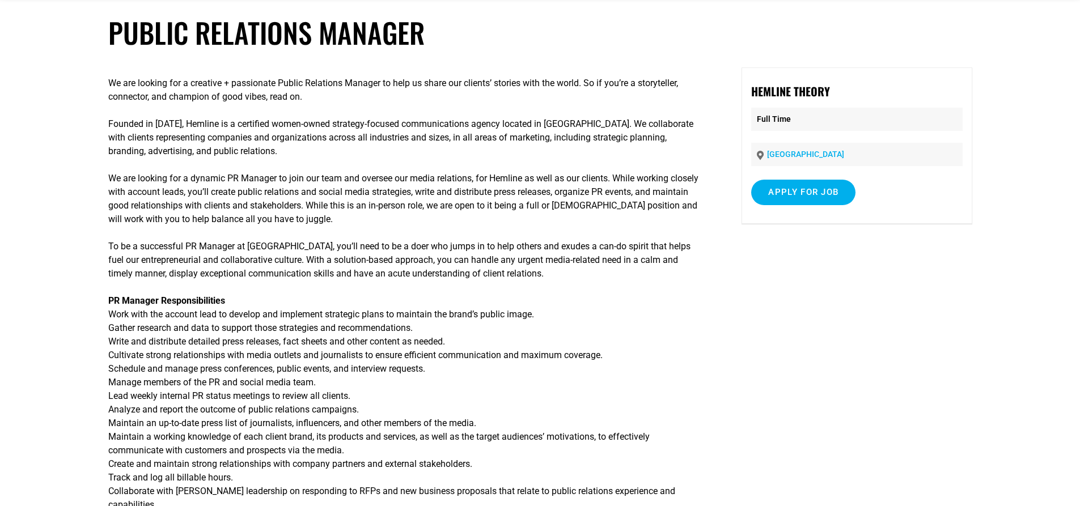
click at [692, 132] on p "Founded in [DATE], Hemline is a certified women-owned strategy-focused communic…" at bounding box center [403, 137] width 591 height 41
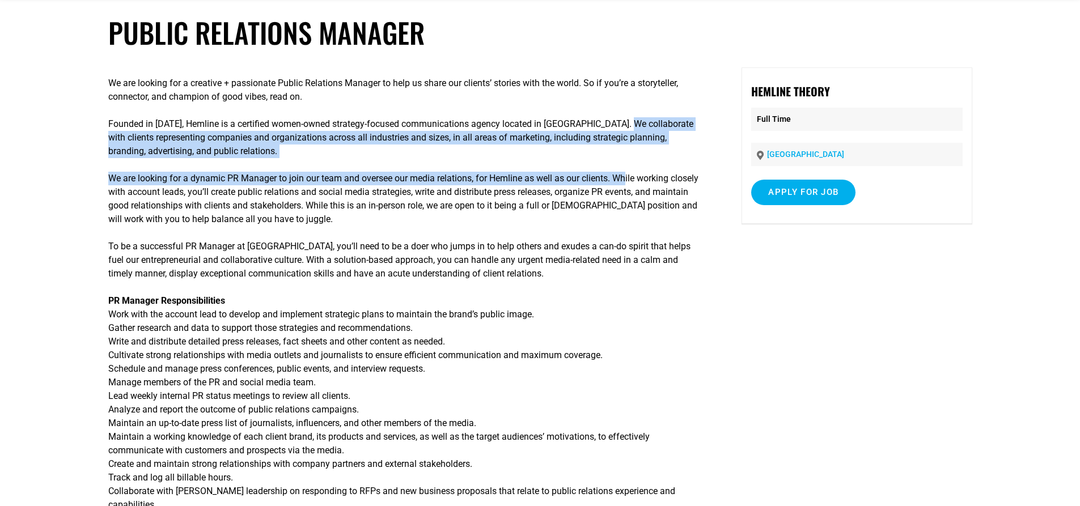
drag, startPoint x: 645, startPoint y: 128, endPoint x: 626, endPoint y: 167, distance: 43.4
click at [626, 167] on div "We are looking for a creative + passionate Public Relations Manager to help us …" at bounding box center [403, 422] width 591 height 711
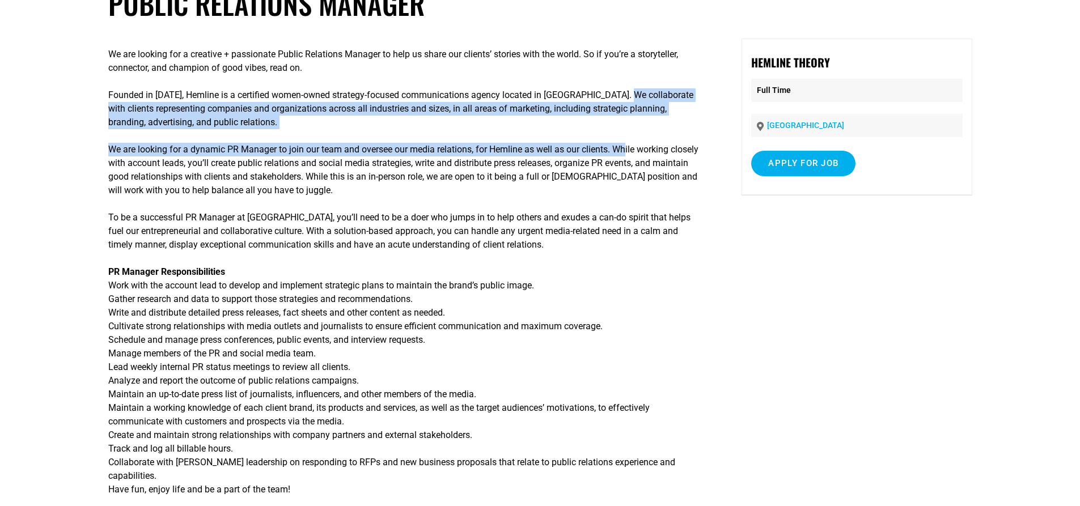
scroll to position [113, 0]
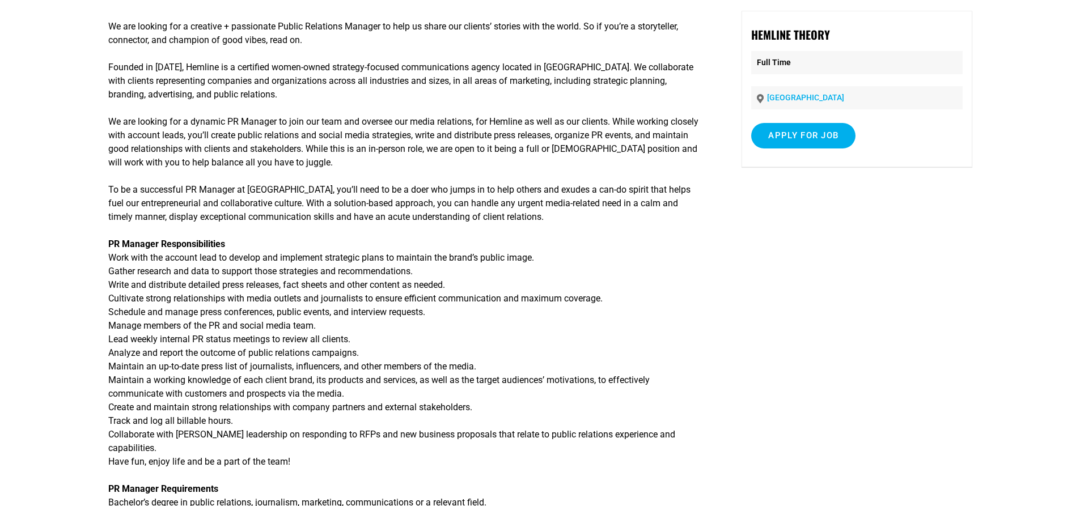
click at [700, 113] on div "We are looking for a creative + passionate Public Relations Manager to help us …" at bounding box center [540, 373] width 864 height 724
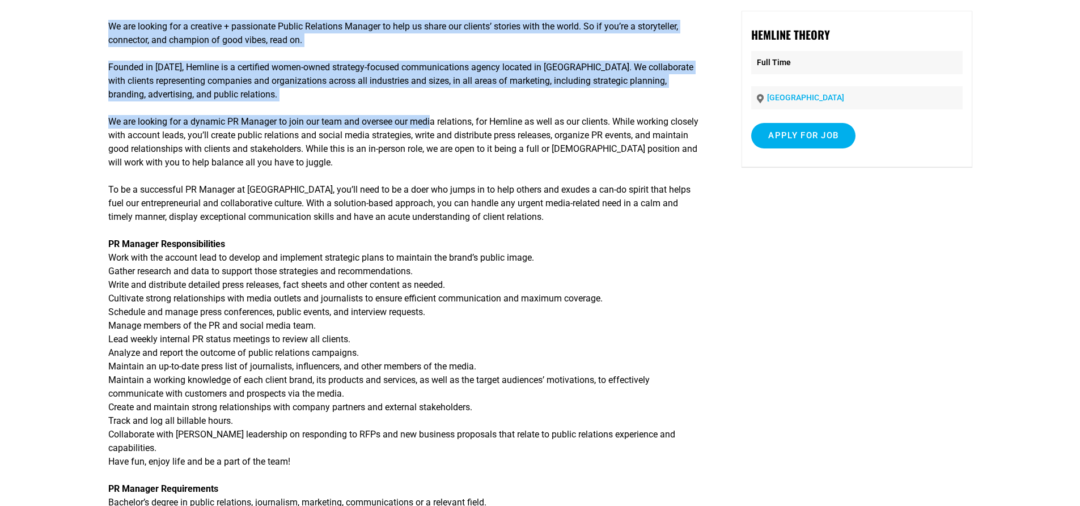
drag, startPoint x: 105, startPoint y: 126, endPoint x: 439, endPoint y: 113, distance: 333.7
click at [437, 113] on article "Public Relations Manager We are looking for a creative + passionate Public Rela…" at bounding box center [540, 347] width 1080 height 776
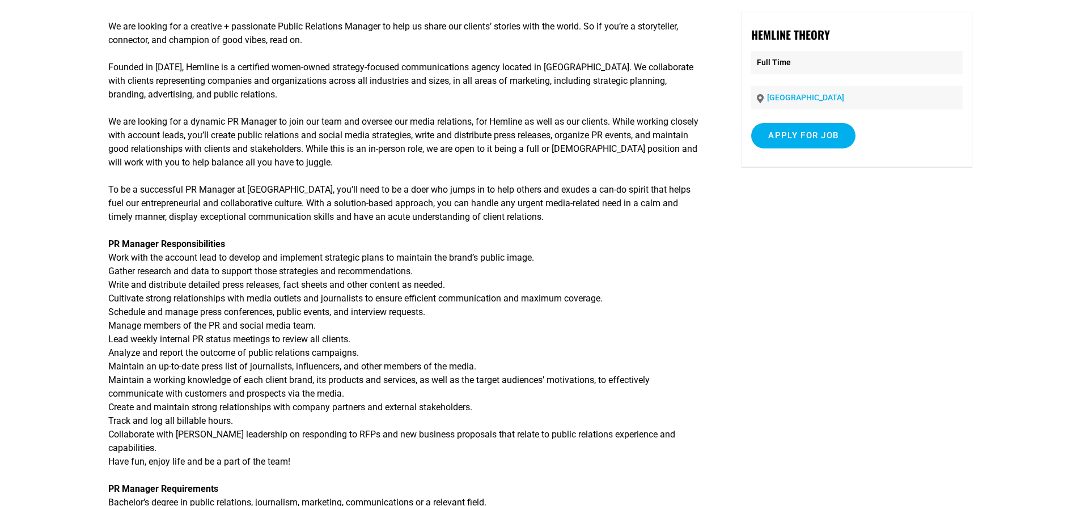
click at [505, 119] on p "We are looking for a dynamic PR Manager to join our team and oversee our media …" at bounding box center [403, 142] width 591 height 54
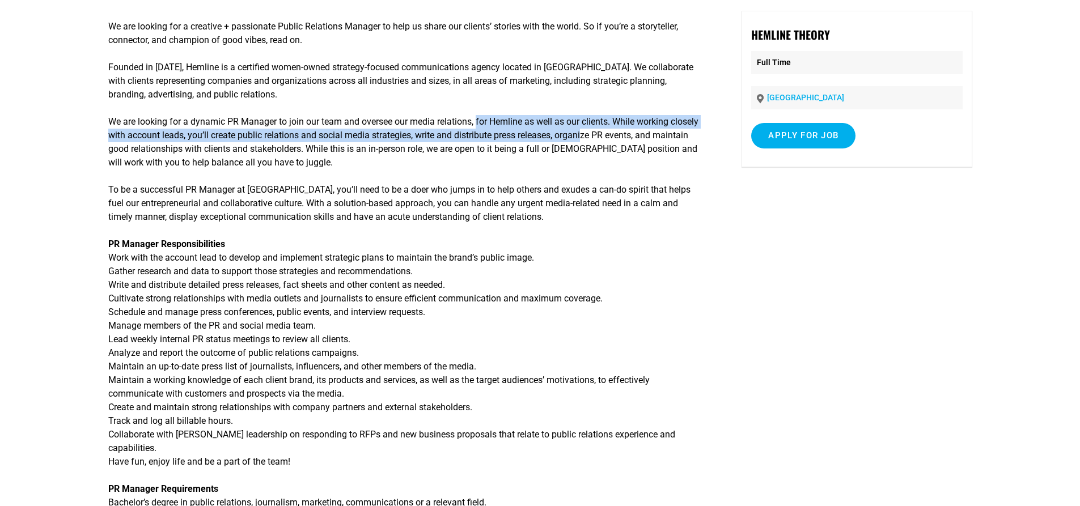
drag, startPoint x: 479, startPoint y: 112, endPoint x: 611, endPoint y: 136, distance: 133.8
click at [611, 136] on div "We are looking for a creative + passionate Public Relations Manager to help us …" at bounding box center [403, 366] width 591 height 711
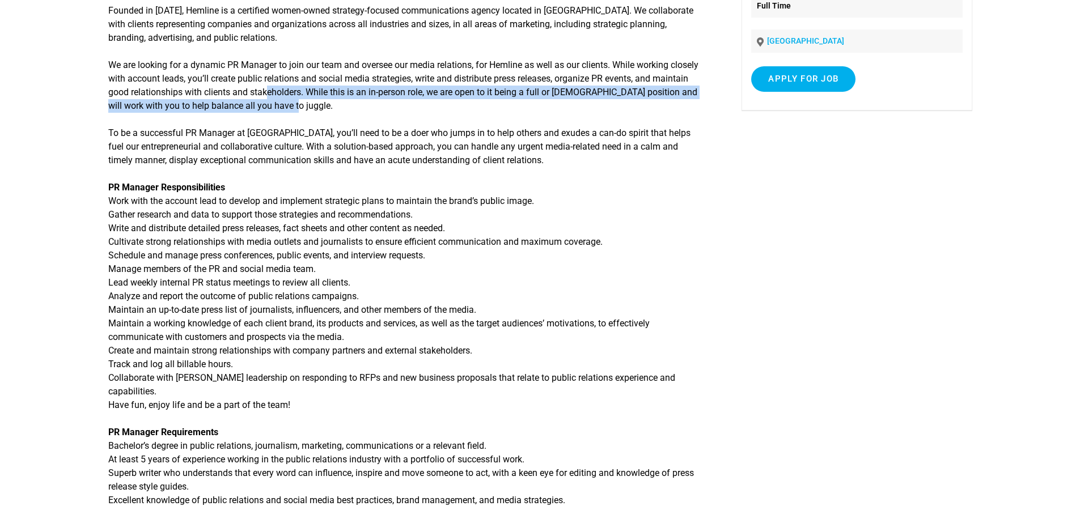
drag, startPoint x: 306, startPoint y: 93, endPoint x: 375, endPoint y: 102, distance: 69.7
click at [375, 102] on p "We are looking for a dynamic PR Manager to join our team and oversee our media …" at bounding box center [403, 85] width 591 height 54
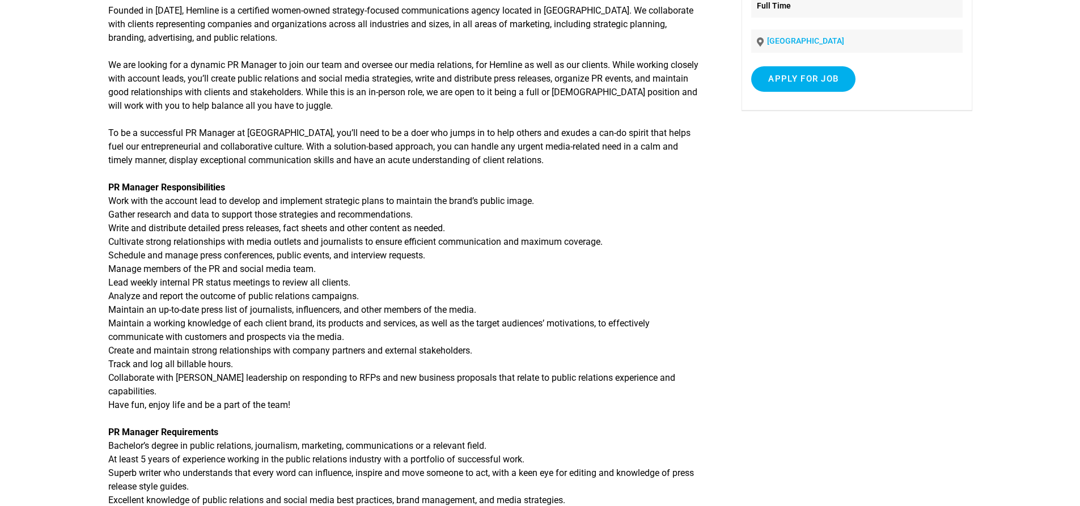
click at [231, 130] on p "To be a successful PR Manager at [GEOGRAPHIC_DATA], you’ll need to be a doer wh…" at bounding box center [403, 146] width 591 height 41
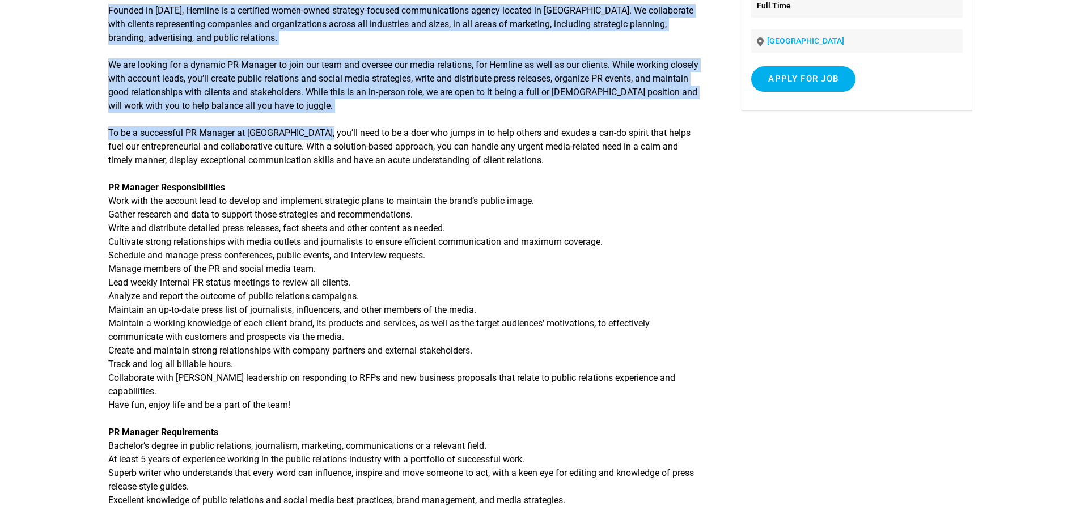
drag, startPoint x: 82, startPoint y: 132, endPoint x: 316, endPoint y: 132, distance: 234.2
click at [315, 132] on article "Public Relations Manager We are looking for a creative + passionate Public Rela…" at bounding box center [540, 290] width 1080 height 776
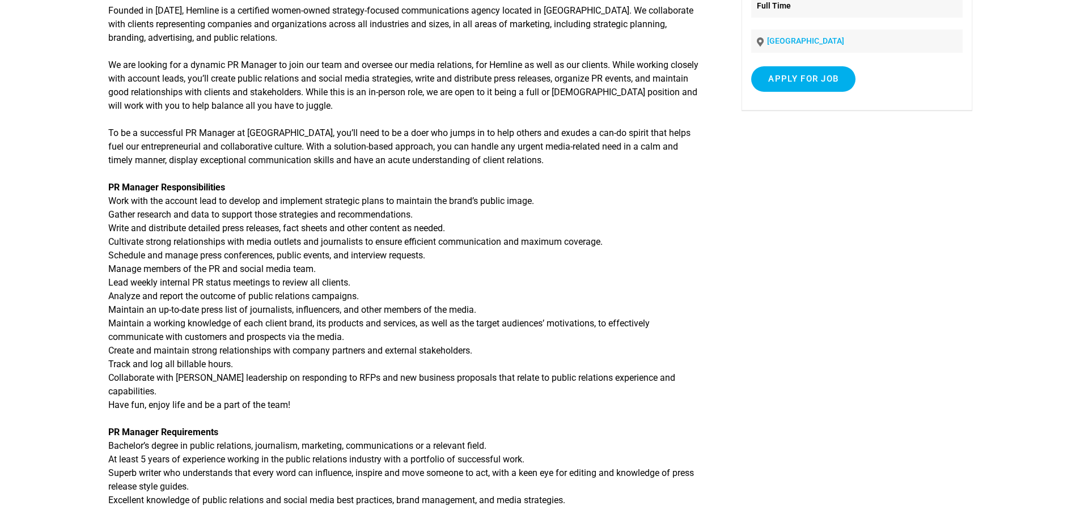
click at [378, 139] on p "To be a successful PR Manager at [GEOGRAPHIC_DATA], you’ll need to be a doer wh…" at bounding box center [403, 146] width 591 height 41
drag, startPoint x: 306, startPoint y: 128, endPoint x: 704, endPoint y: 113, distance: 398.4
click at [588, 122] on div "We are looking for a creative + passionate Public Relations Manager to help us …" at bounding box center [403, 309] width 591 height 711
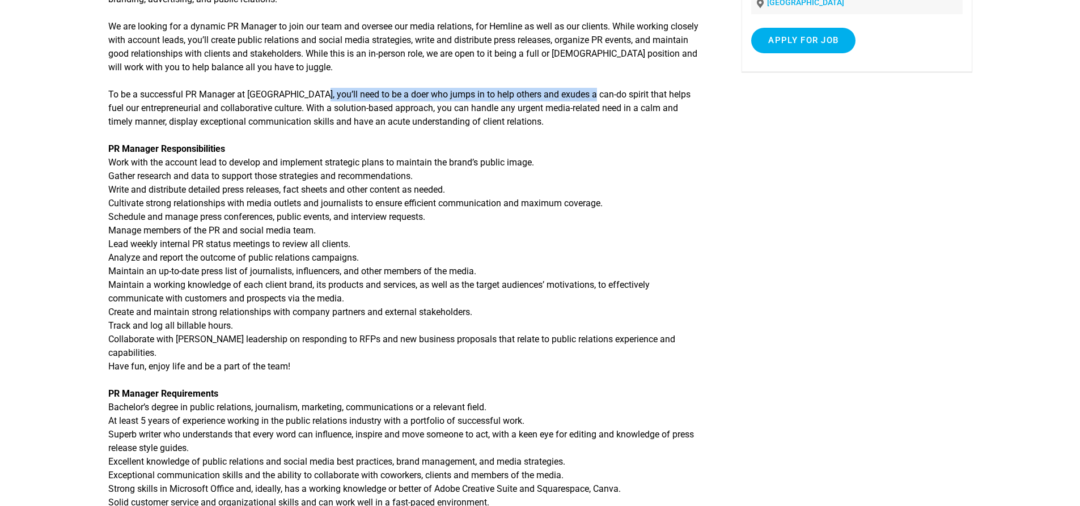
scroll to position [227, 0]
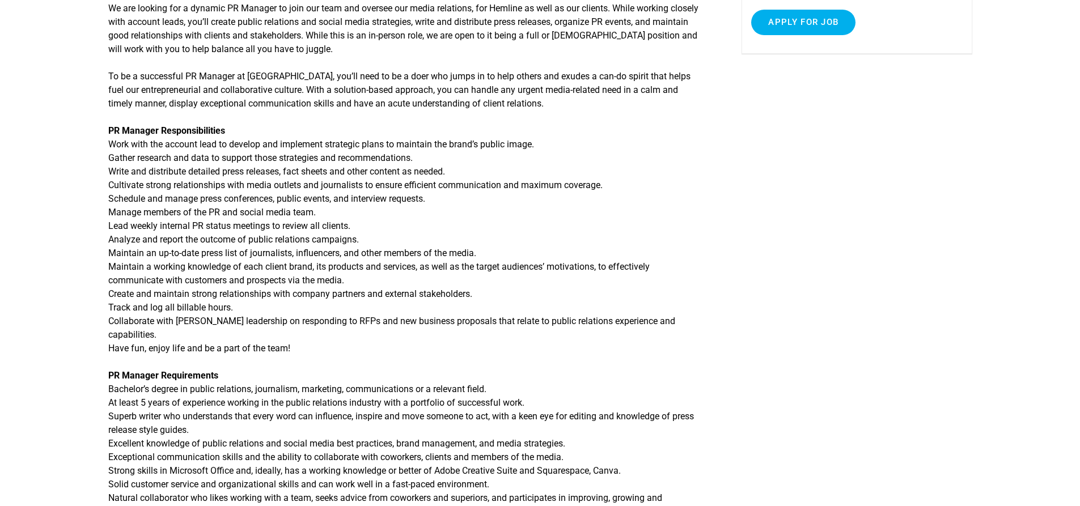
click at [740, 108] on div "We are looking for a creative + passionate Public Relations Manager to help us …" at bounding box center [540, 259] width 864 height 724
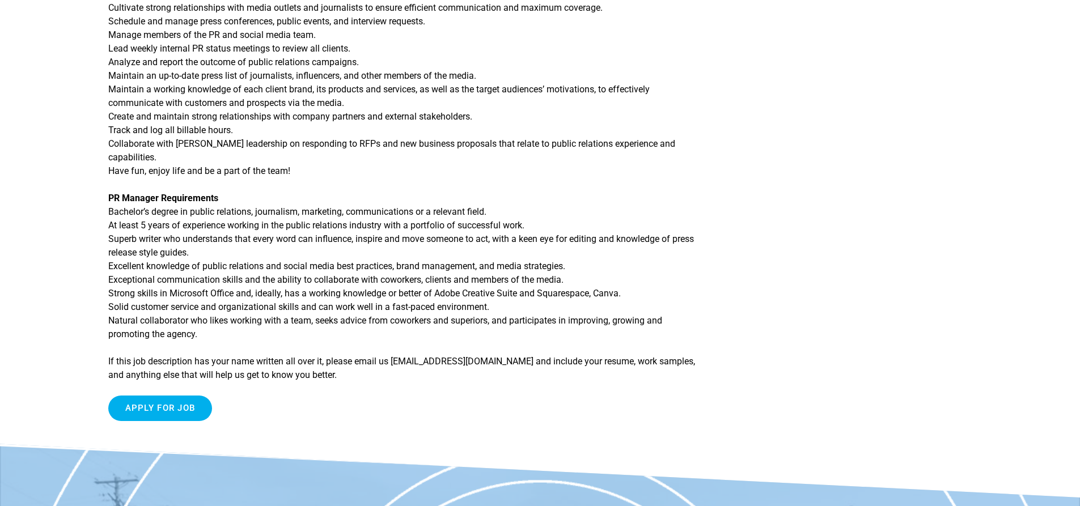
scroll to position [454, 0]
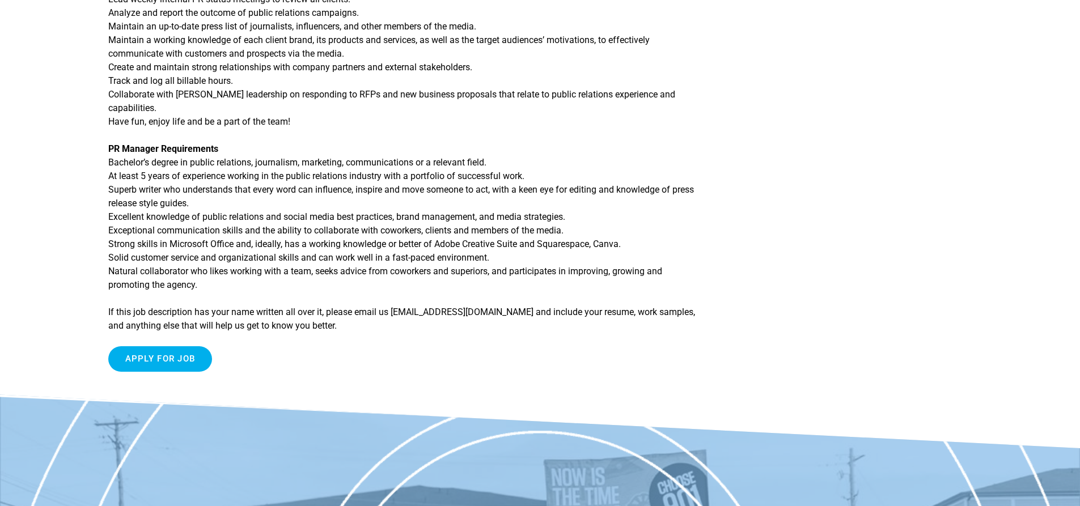
drag, startPoint x: 134, startPoint y: 249, endPoint x: 494, endPoint y: 241, distance: 360.2
click at [494, 241] on p "PR Manager Requirements Bachelor’s degree in public relations, journalism, mark…" at bounding box center [403, 217] width 591 height 150
drag, startPoint x: 496, startPoint y: 299, endPoint x: 392, endPoint y: 297, distance: 104.4
click at [392, 306] on p "If this job description has your name written all over it, please email us [EMA…" at bounding box center [403, 319] width 591 height 27
copy p "[EMAIL_ADDRESS][DOMAIN_NAME]"
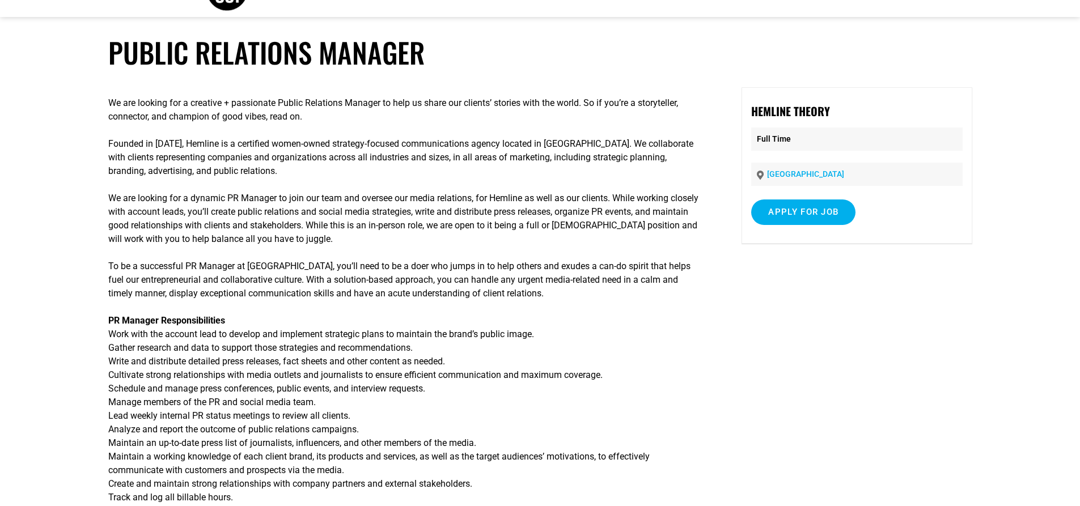
scroll to position [57, 0]
